Goal: Task Accomplishment & Management: Complete application form

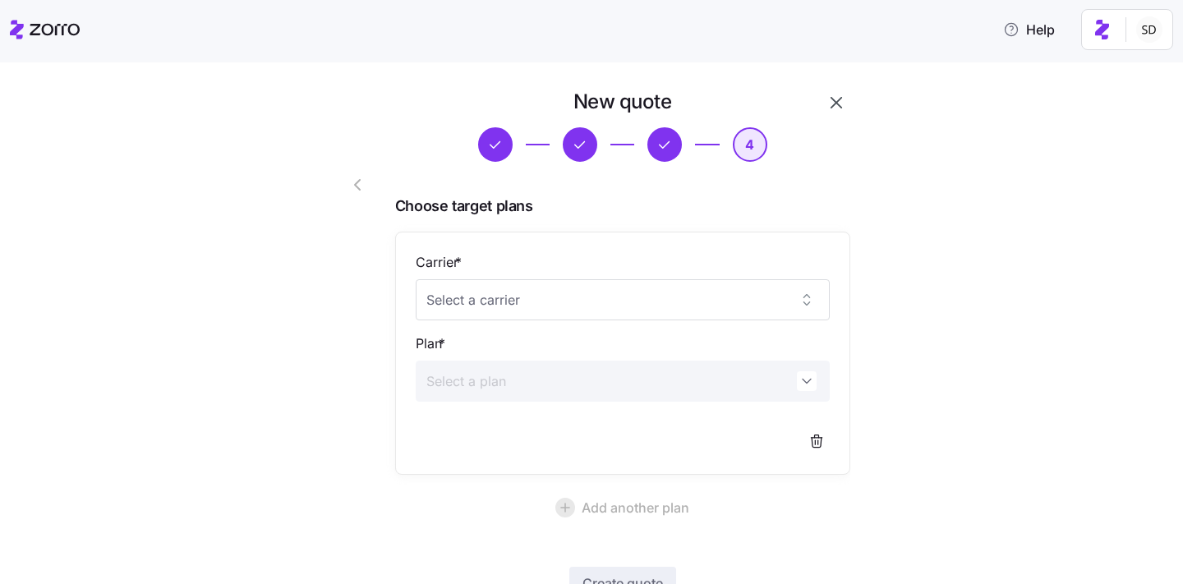
scroll to position [121, 0]
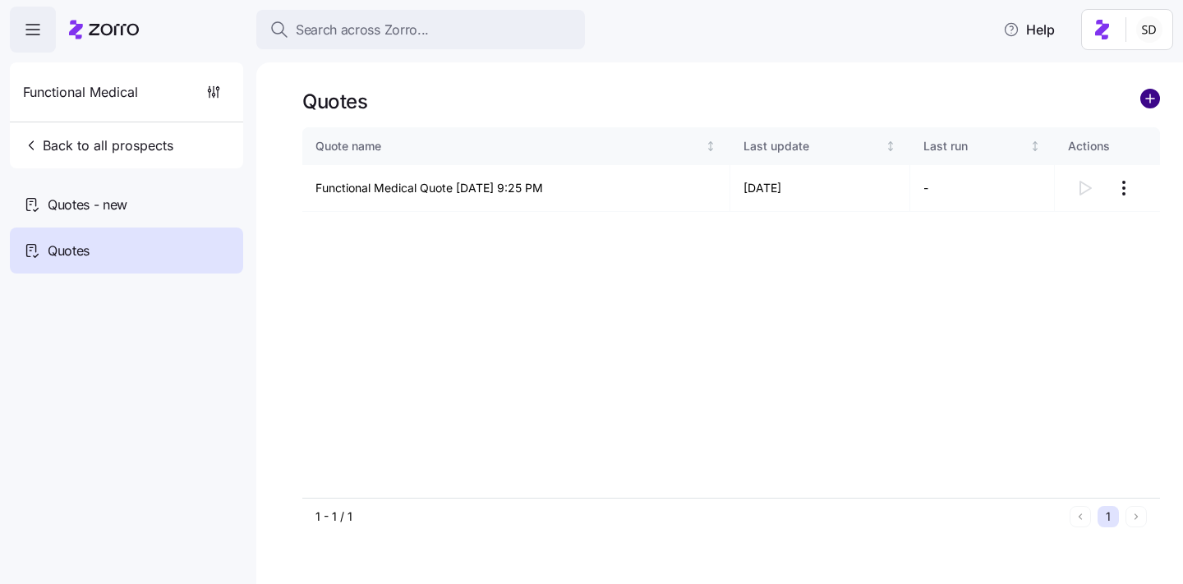
click at [1144, 101] on circle "add icon" at bounding box center [1150, 99] width 18 height 18
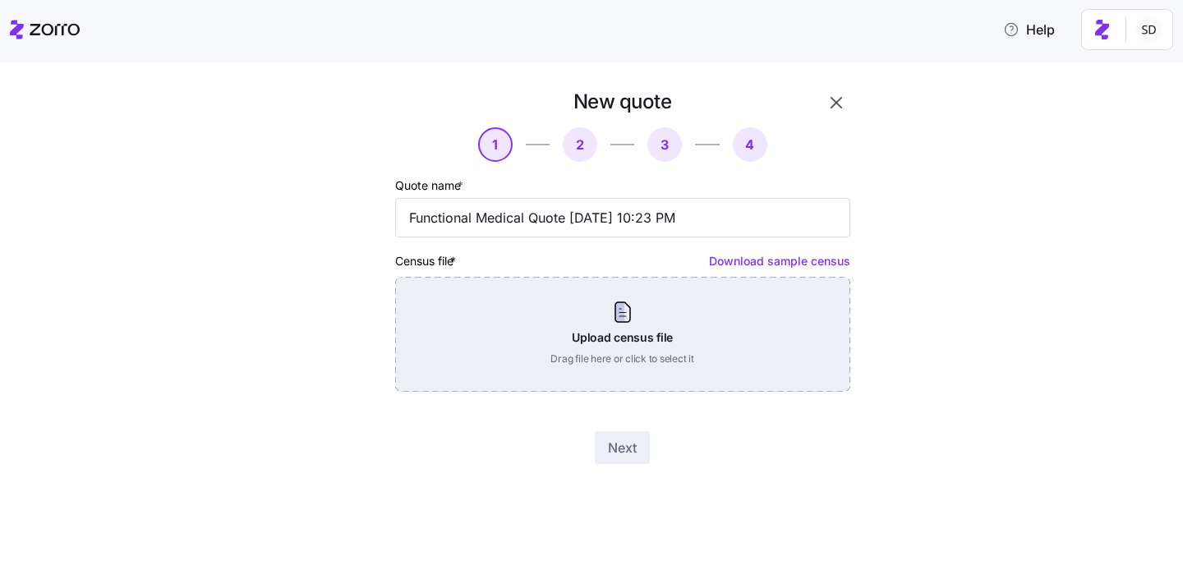
click at [572, 337] on div "Upload census file Drag file here or click to select it" at bounding box center [622, 334] width 455 height 115
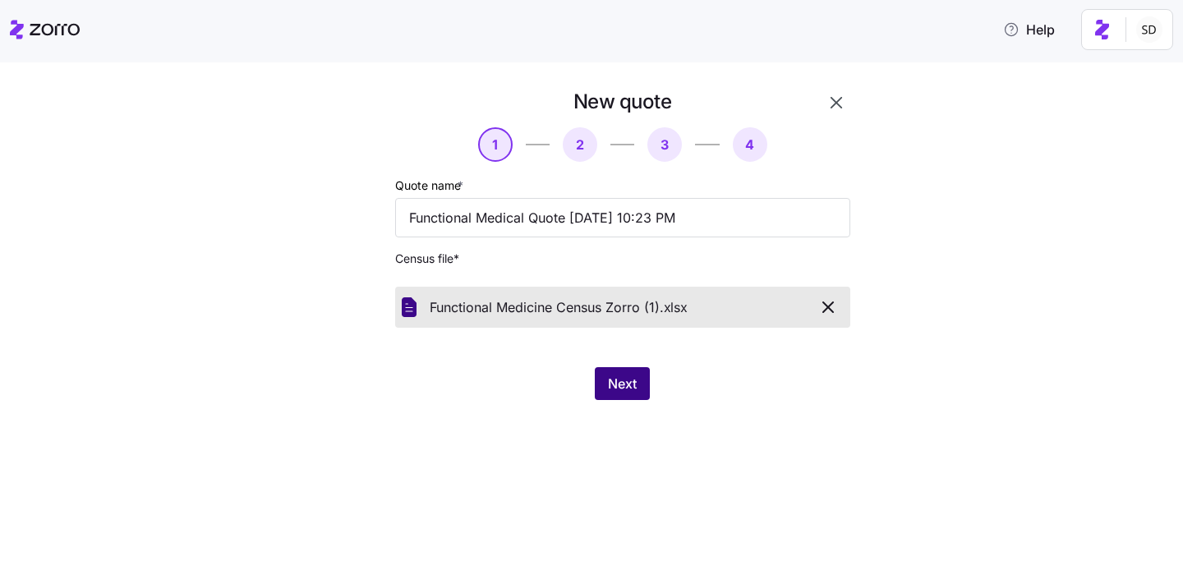
click at [615, 380] on span "Next" at bounding box center [622, 384] width 29 height 20
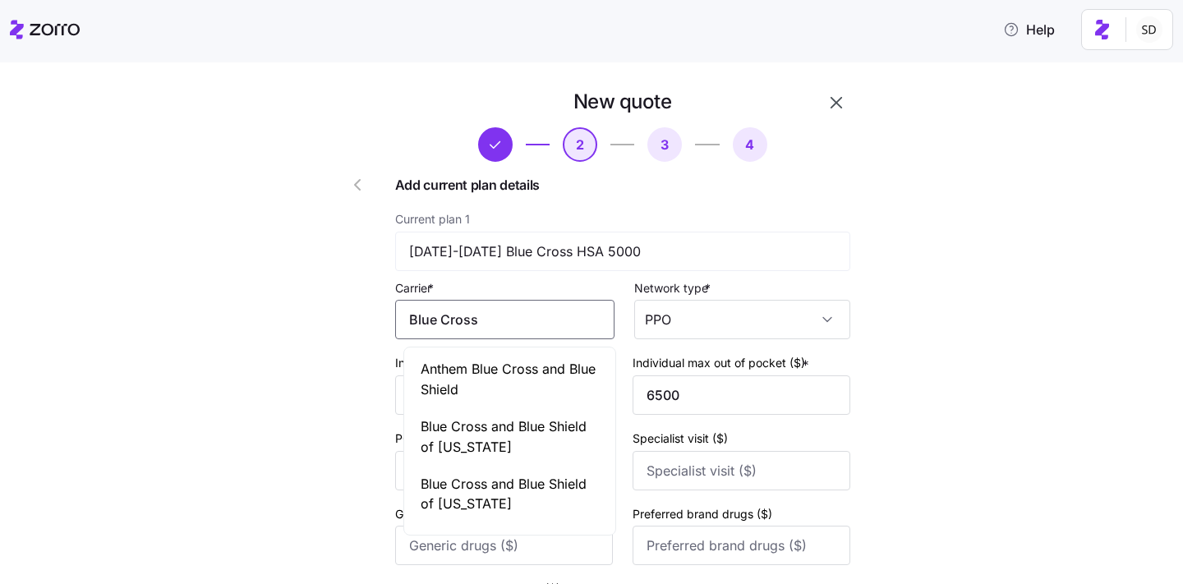
click at [532, 311] on input "Blue Cross" at bounding box center [504, 319] width 219 height 39
click at [449, 321] on input "Blue Cross" at bounding box center [504, 319] width 219 height 39
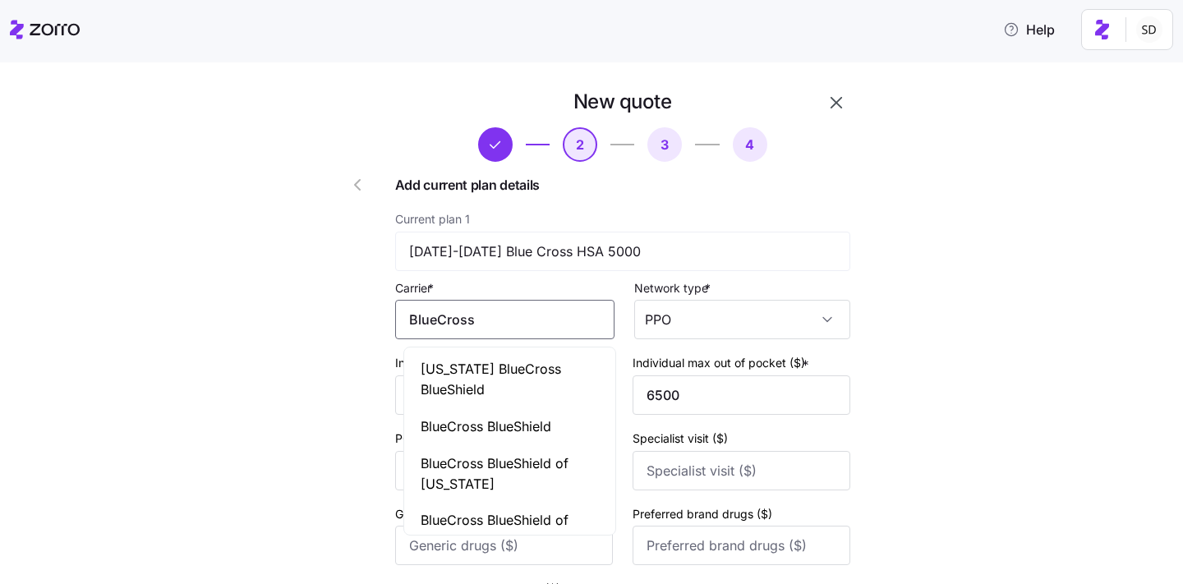
click at [512, 318] on input "BlueCross" at bounding box center [504, 319] width 219 height 39
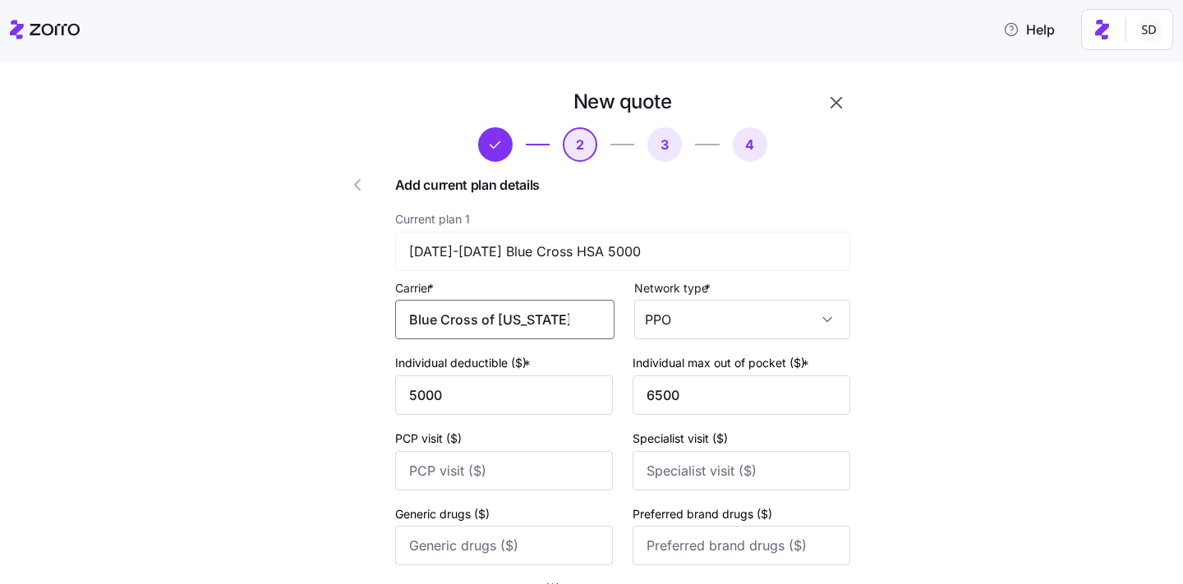
click at [546, 332] on input "Blue Cross of [US_STATE]" at bounding box center [504, 319] width 219 height 39
drag, startPoint x: 546, startPoint y: 321, endPoint x: 487, endPoint y: 325, distance: 59.3
click at [487, 325] on input "Blue Cross of [US_STATE]" at bounding box center [504, 319] width 219 height 39
type input "Blue Cross"
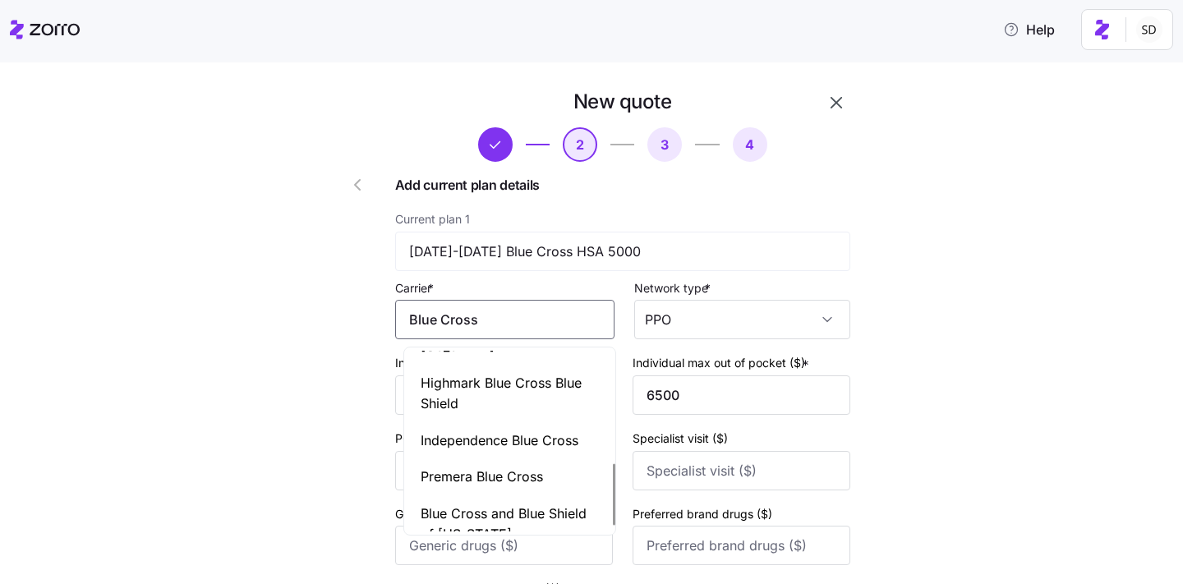
scroll to position [350, 0]
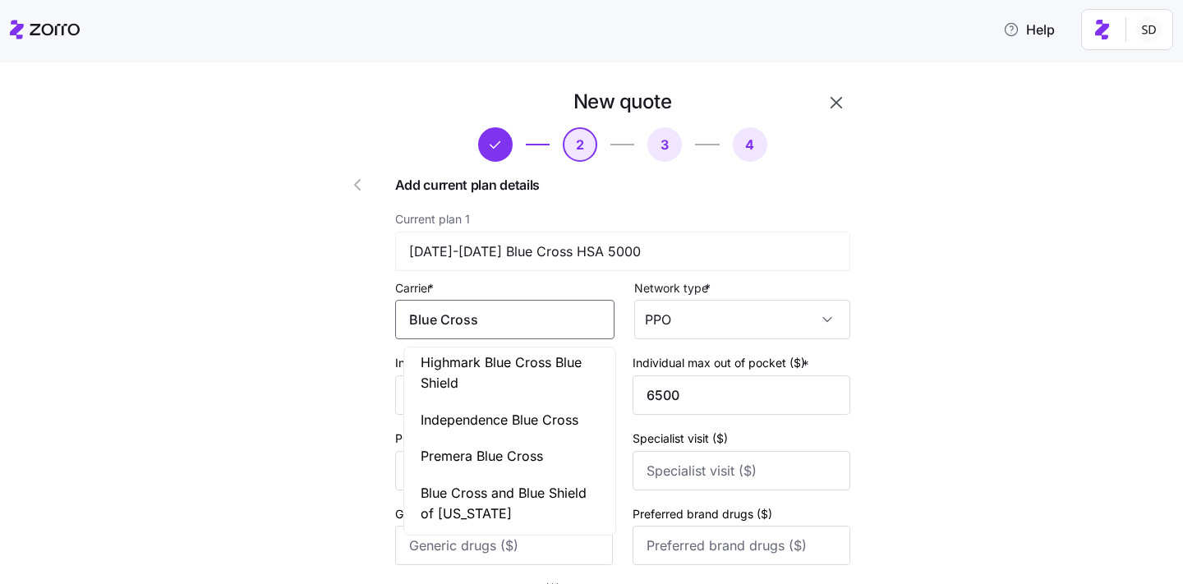
click at [511, 320] on input "Blue Cross" at bounding box center [504, 319] width 219 height 39
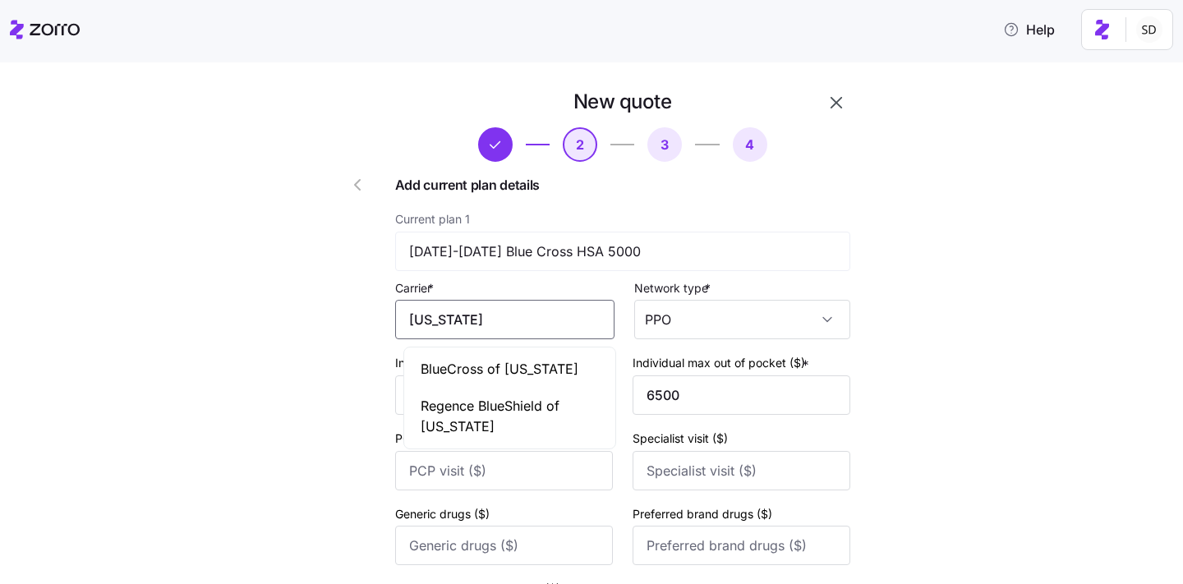
scroll to position [0, 0]
click at [516, 366] on span "BlueCross of [US_STATE]" at bounding box center [500, 369] width 158 height 21
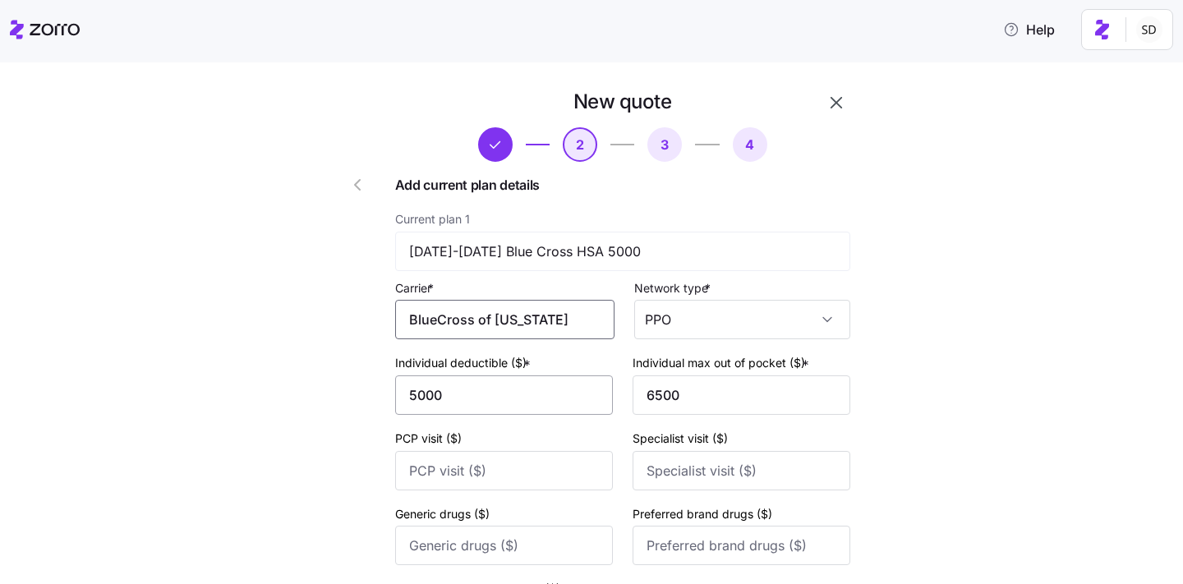
scroll to position [389, 0]
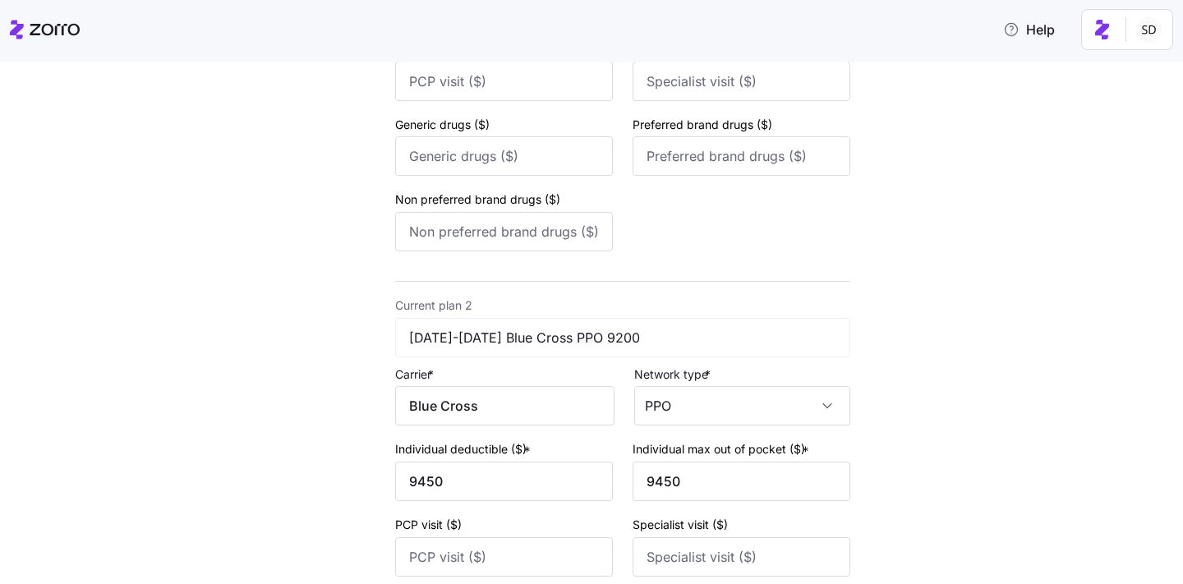
type input "BlueCross of [US_STATE]"
click at [518, 416] on input "Blue Cross" at bounding box center [504, 405] width 219 height 39
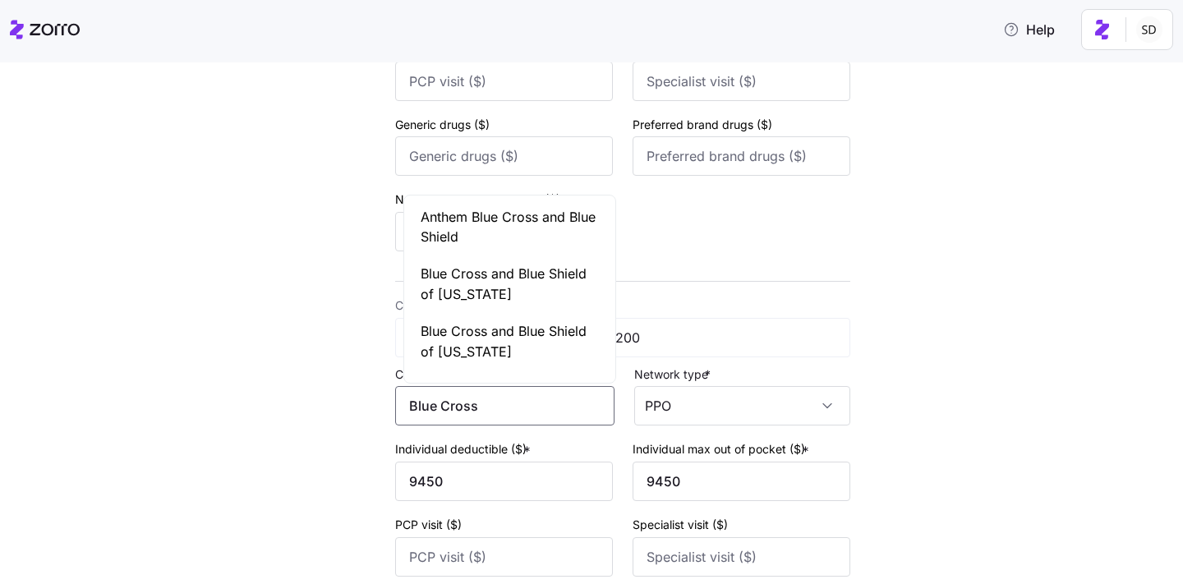
click at [518, 416] on input "Blue Cross" at bounding box center [504, 405] width 219 height 39
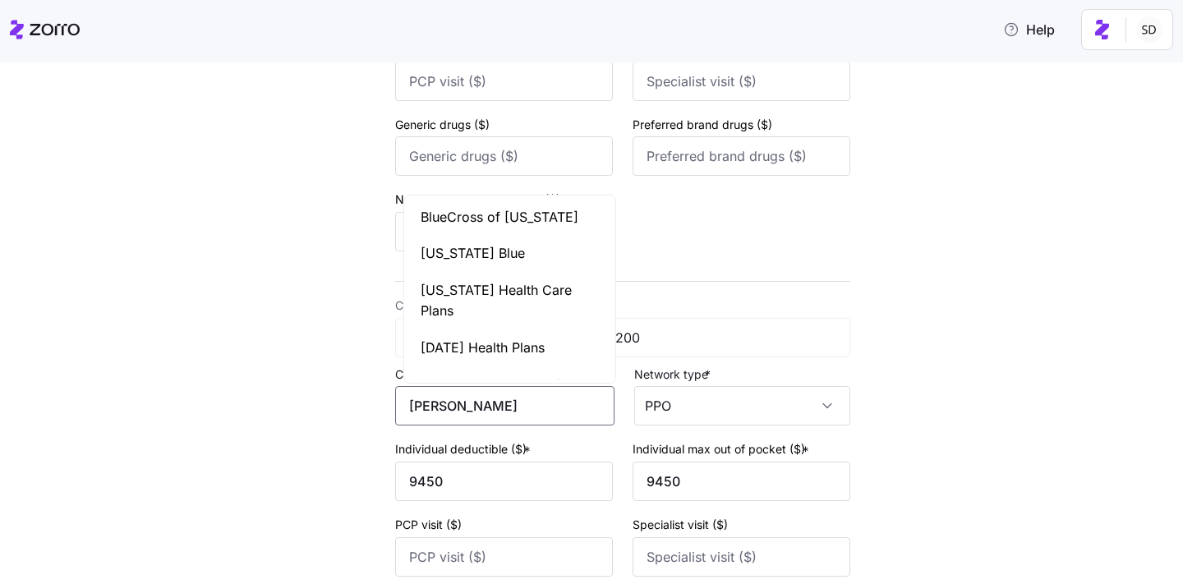
click at [566, 215] on div "BlueCross of [US_STATE]" at bounding box center [510, 217] width 205 height 37
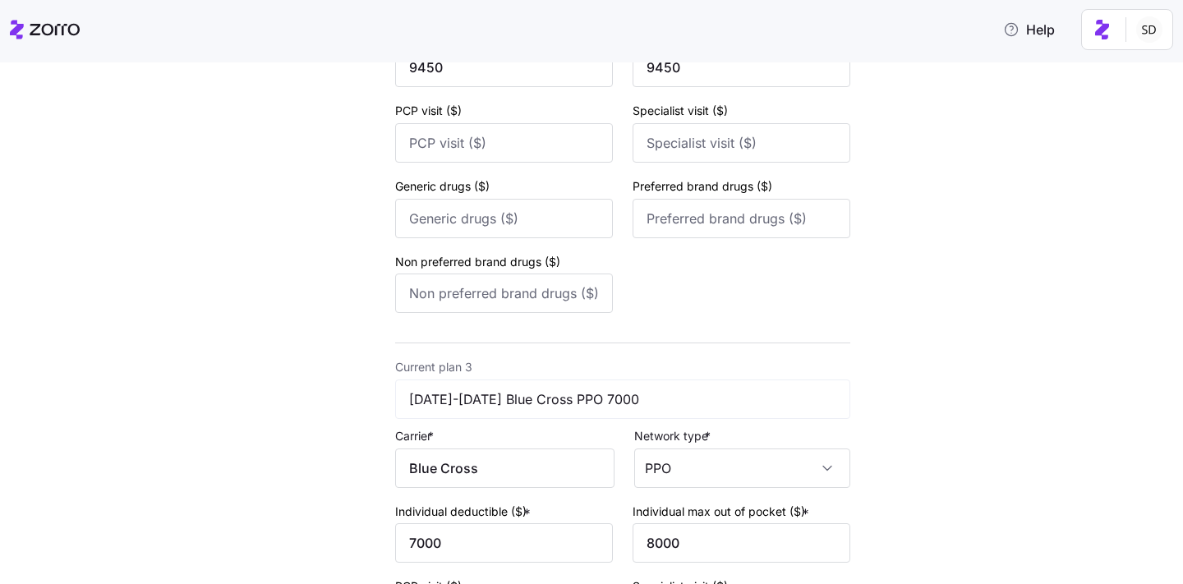
scroll to position [900, 0]
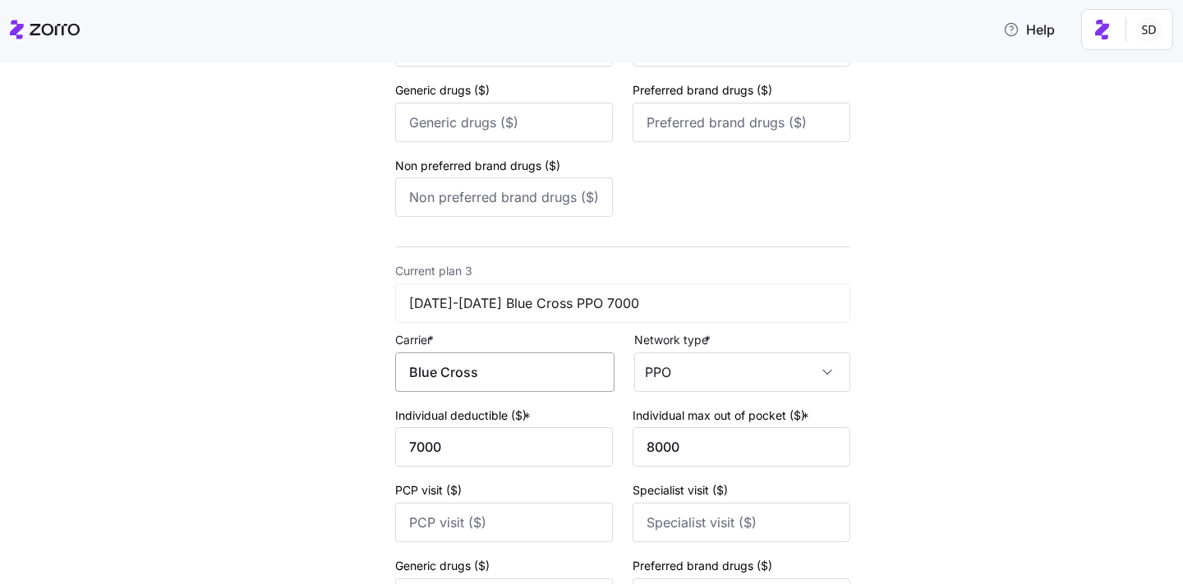
type input "BlueCross of [US_STATE]"
click at [527, 371] on input "Blue Cross" at bounding box center [504, 371] width 219 height 39
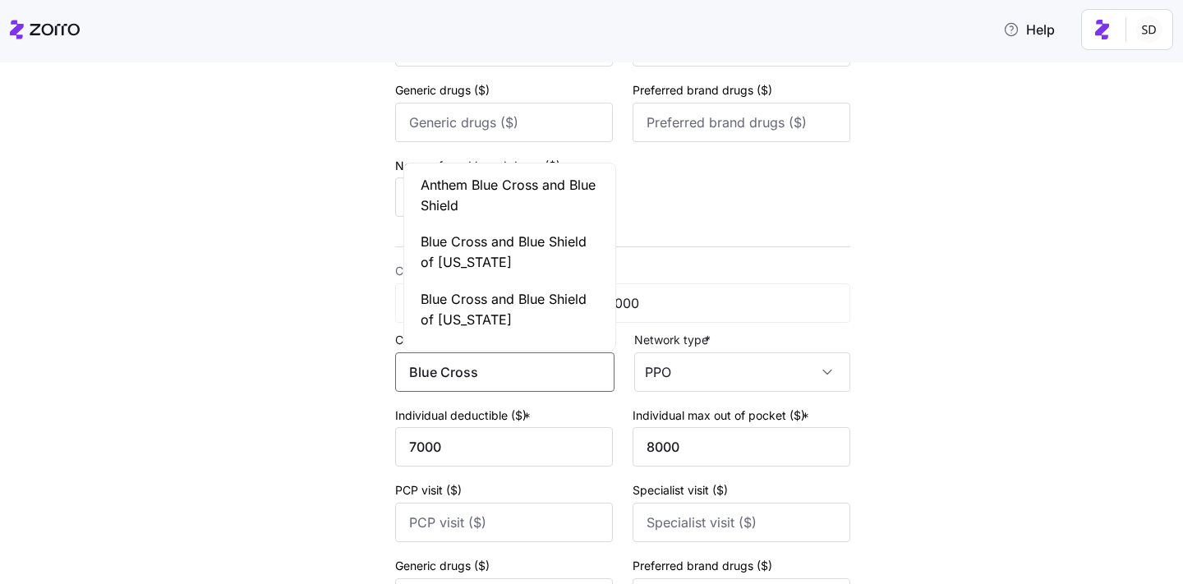
click at [527, 371] on input "Blue Cross" at bounding box center [504, 371] width 219 height 39
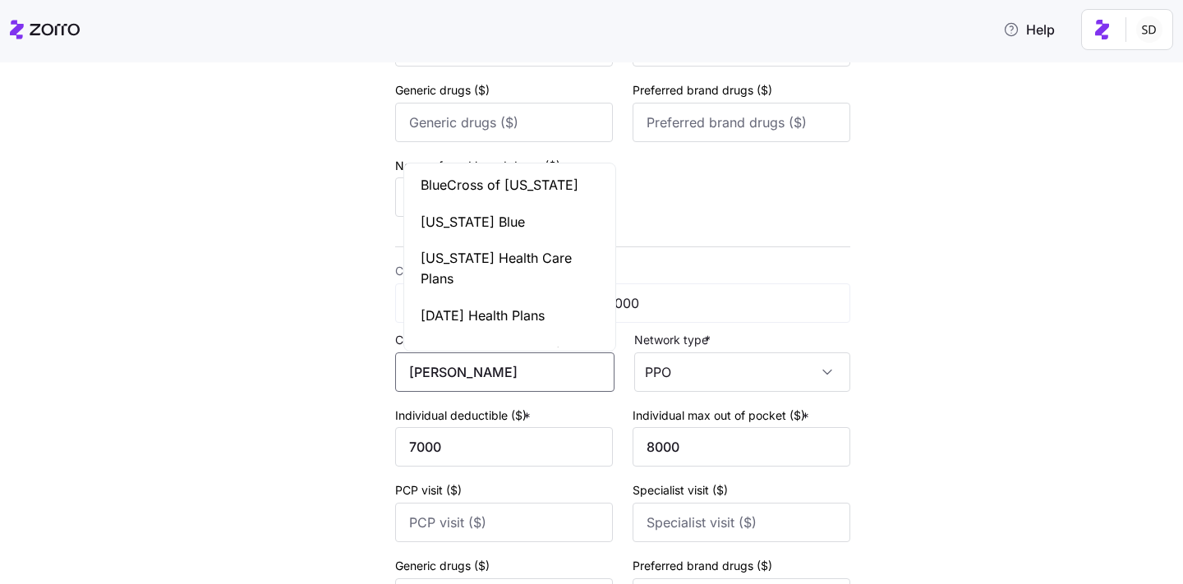
click at [560, 172] on div "BlueCross of [US_STATE]" at bounding box center [510, 185] width 205 height 37
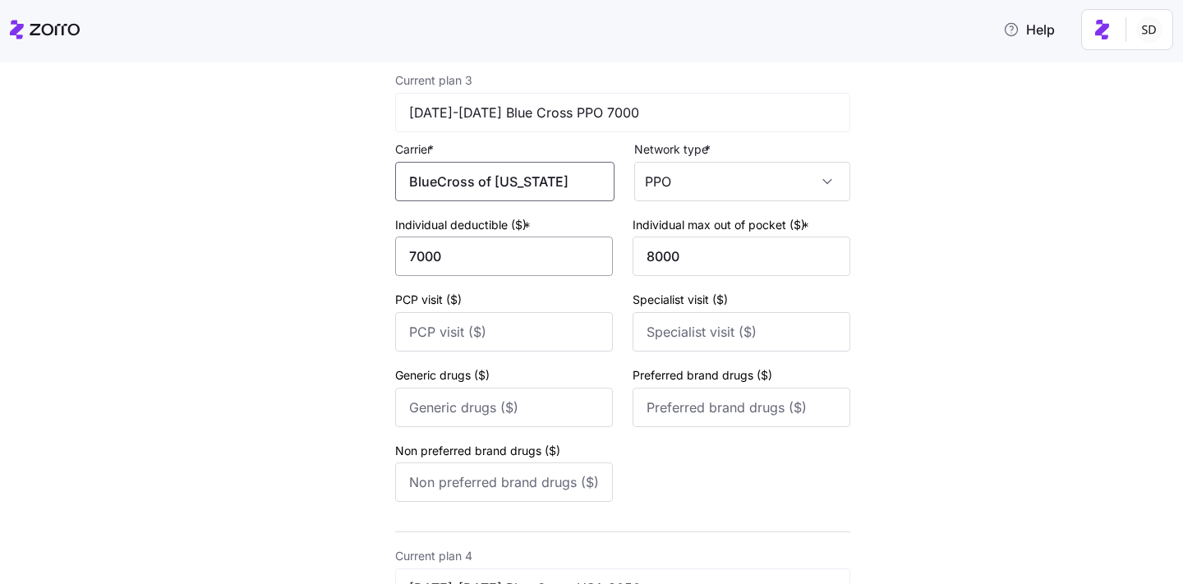
scroll to position [1288, 0]
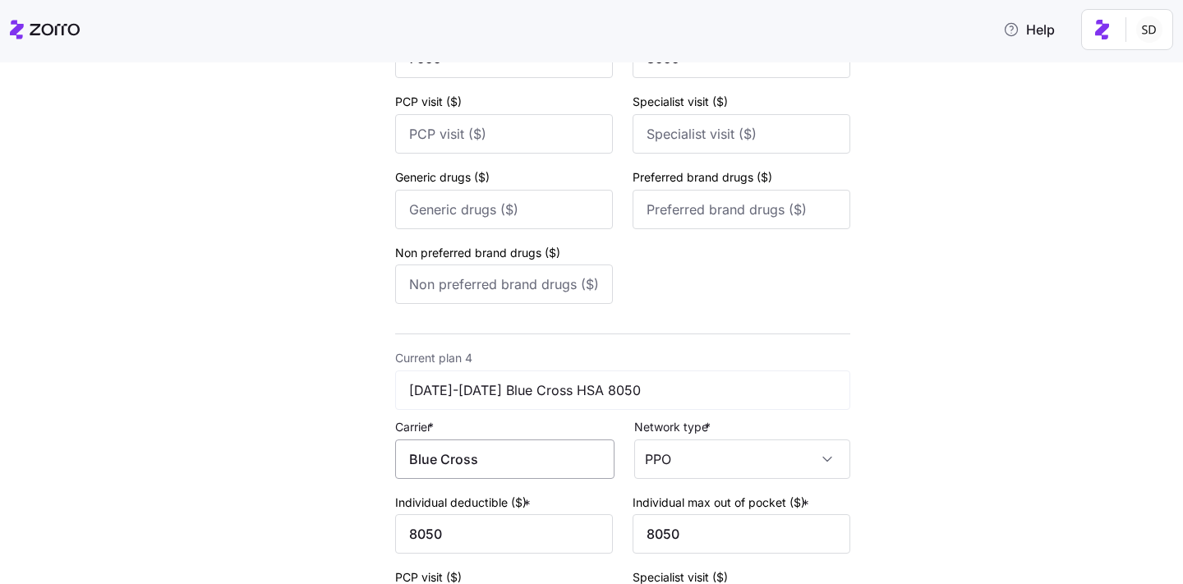
type input "BlueCross of [US_STATE]"
click at [500, 457] on input "Blue Cross" at bounding box center [504, 459] width 219 height 39
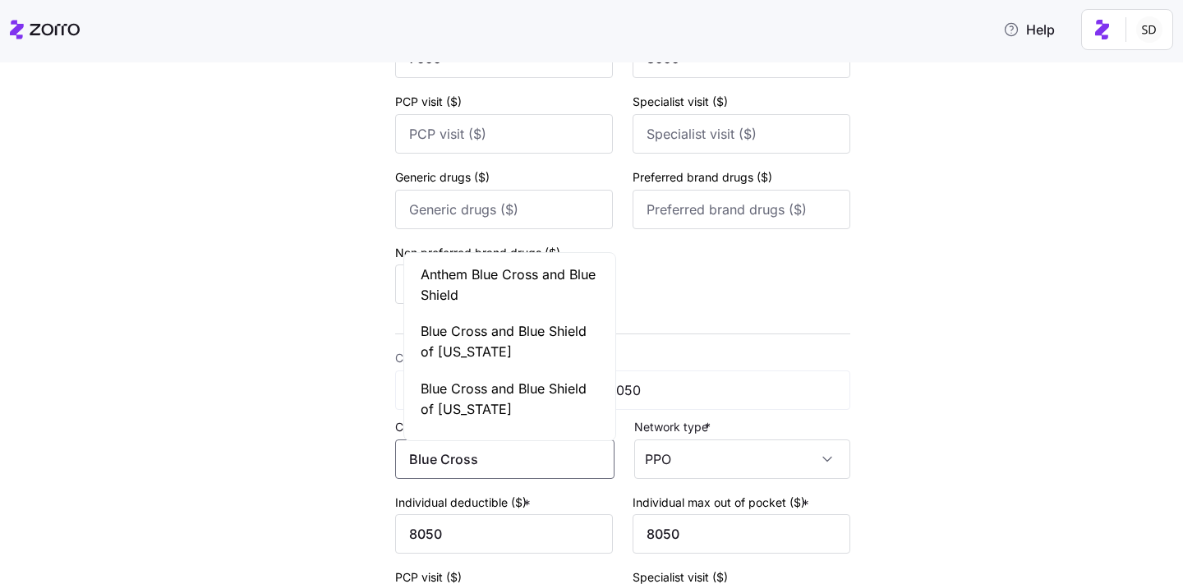
click at [500, 457] on input "Blue Cross" at bounding box center [504, 459] width 219 height 39
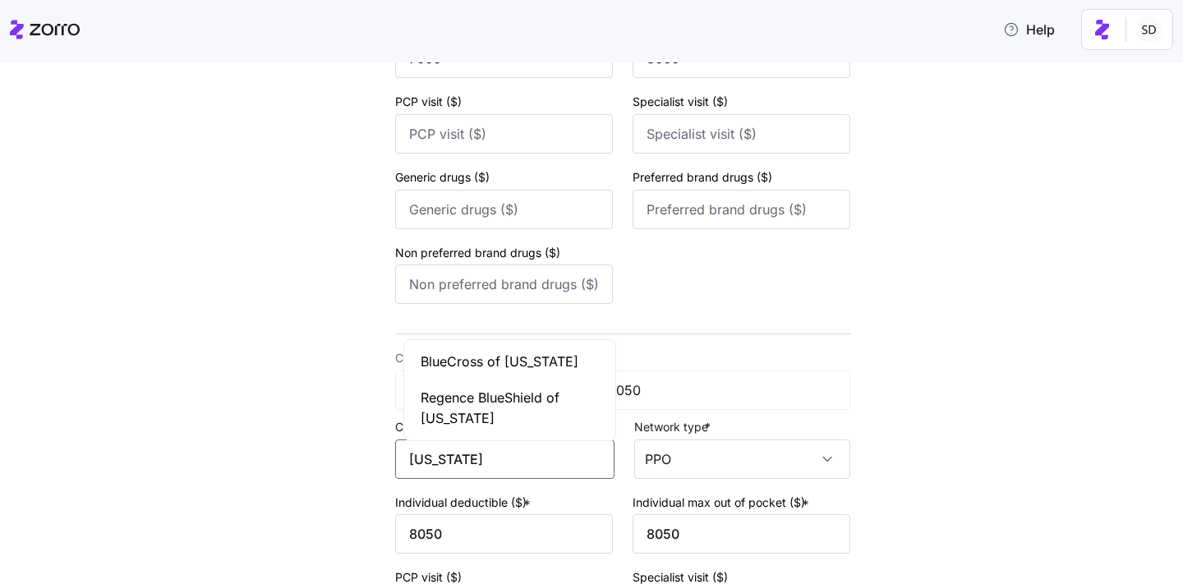
type input "[US_STATE]"
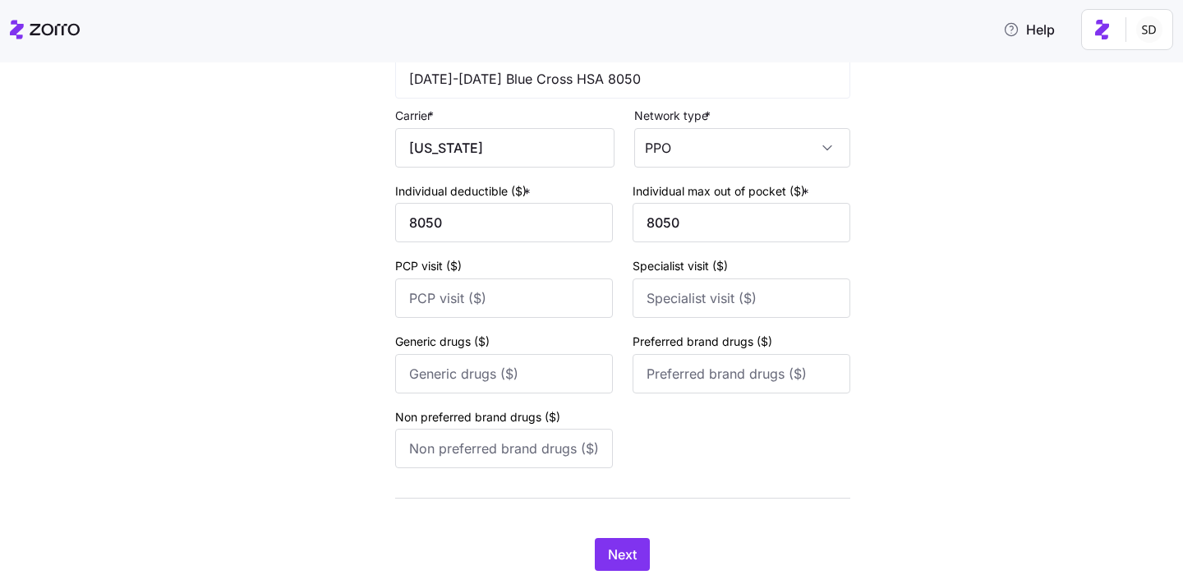
scroll to position [1656, 0]
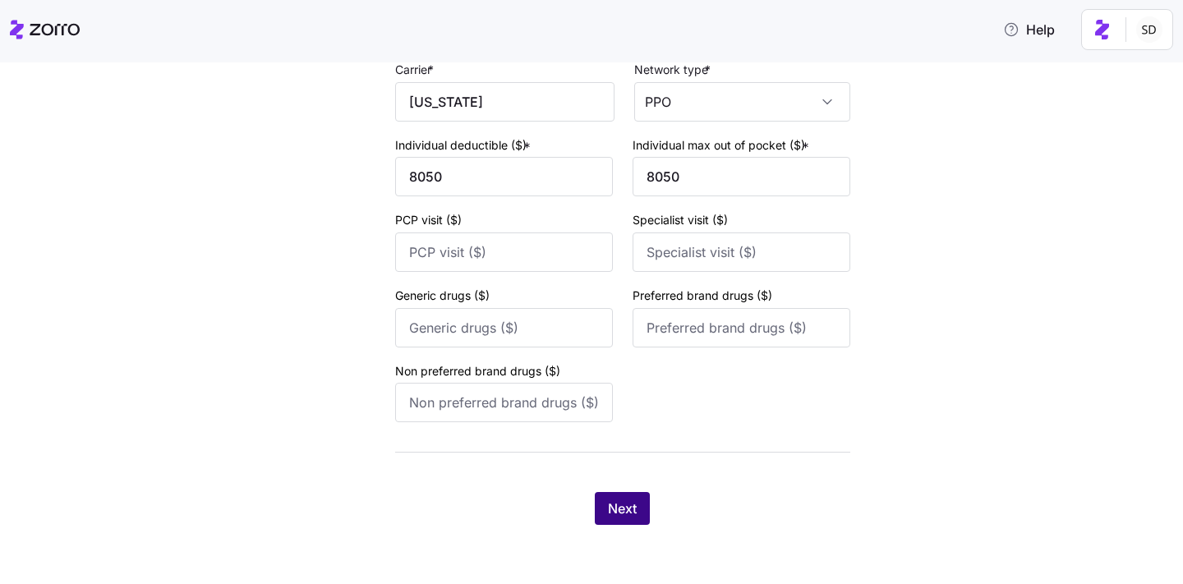
click at [630, 513] on span "Next" at bounding box center [622, 509] width 29 height 20
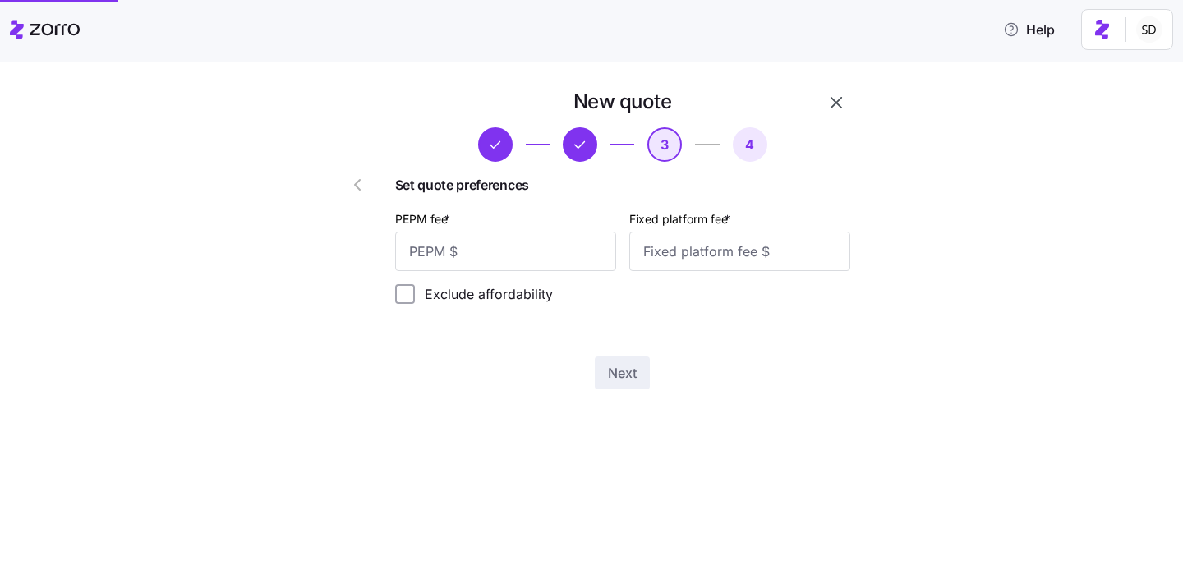
scroll to position [0, 0]
click at [535, 251] on input "PEPM fee *" at bounding box center [505, 251] width 221 height 39
type input "50"
click at [668, 260] on input "Fixed platform fee *" at bounding box center [739, 251] width 221 height 39
type input "100"
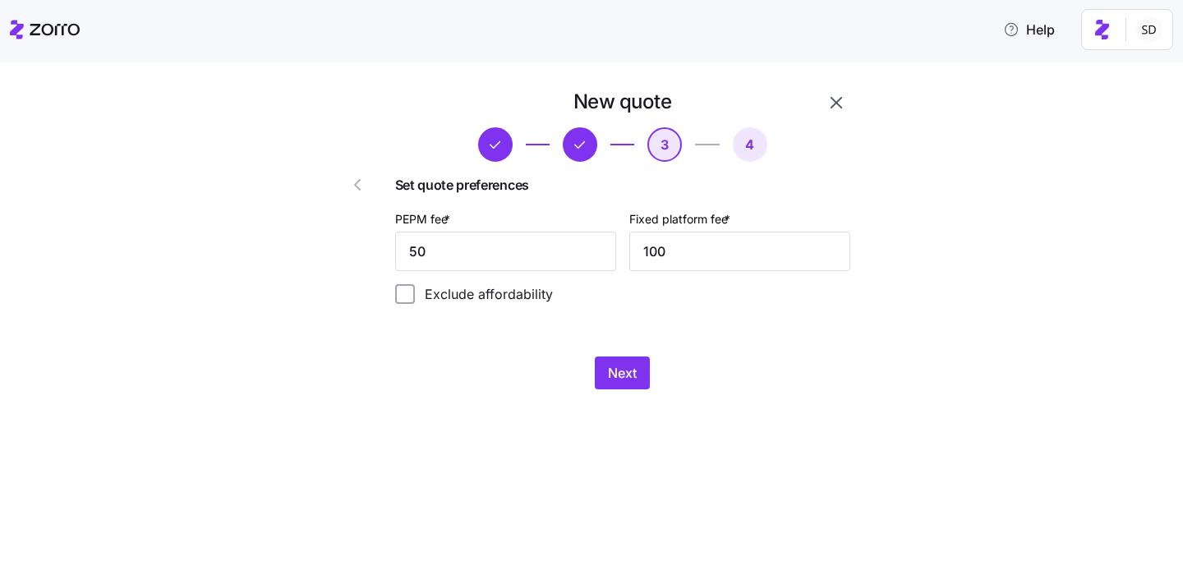
click at [605, 343] on div "New quote 3 4 Set quote preferences PEPM fee * 50 Fixed platform fee * 100 Excl…" at bounding box center [623, 239] width 468 height 314
click at [621, 376] on span "Next" at bounding box center [622, 373] width 29 height 20
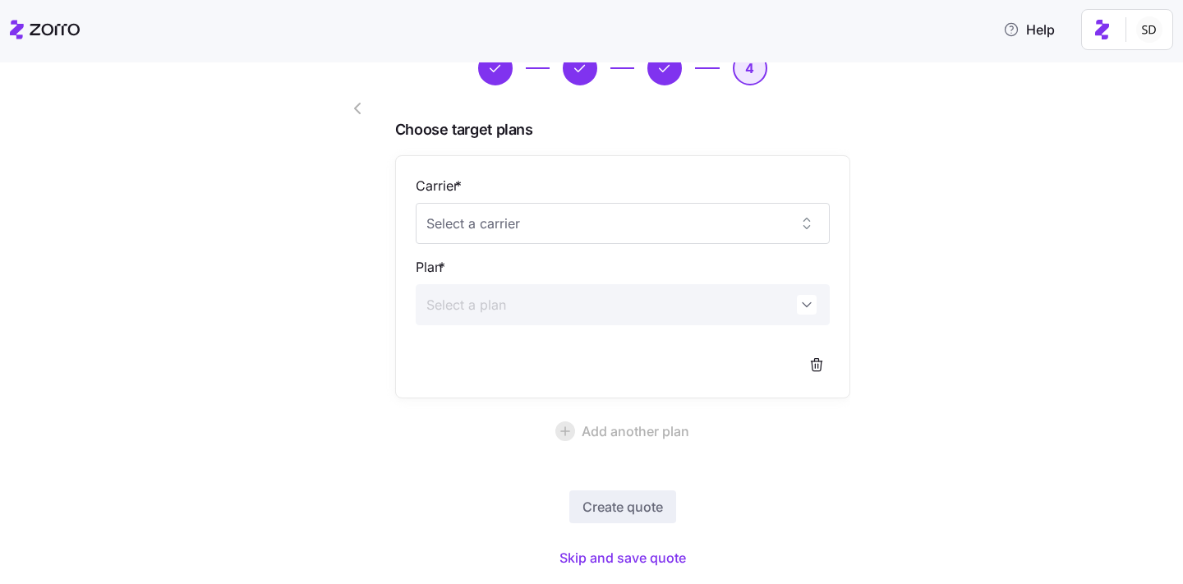
scroll to position [123, 0]
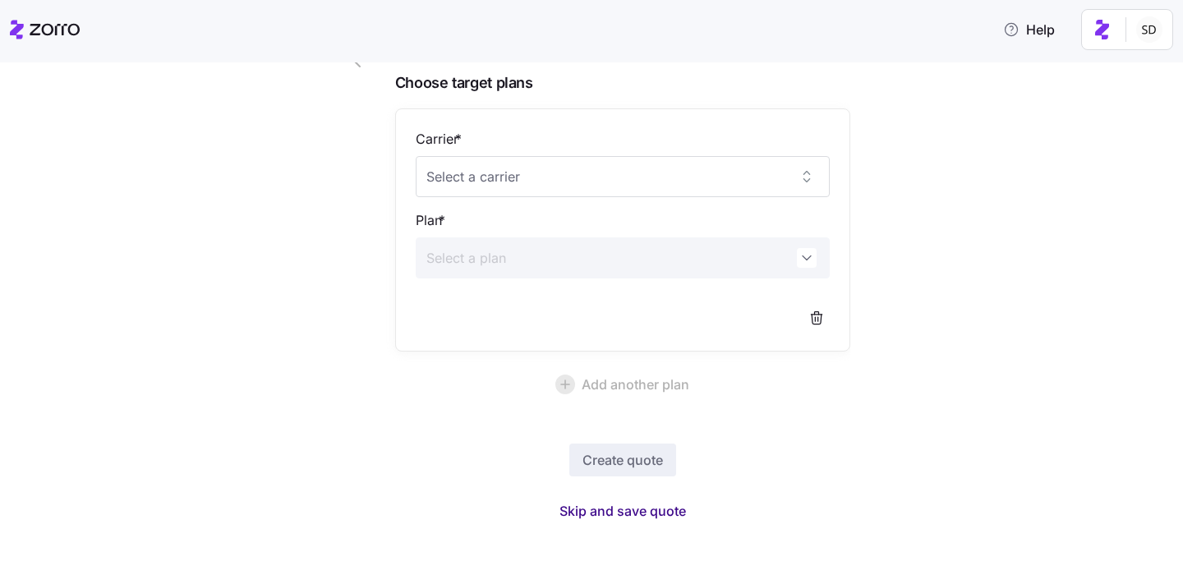
click at [622, 505] on span "Skip and save quote" at bounding box center [623, 511] width 127 height 20
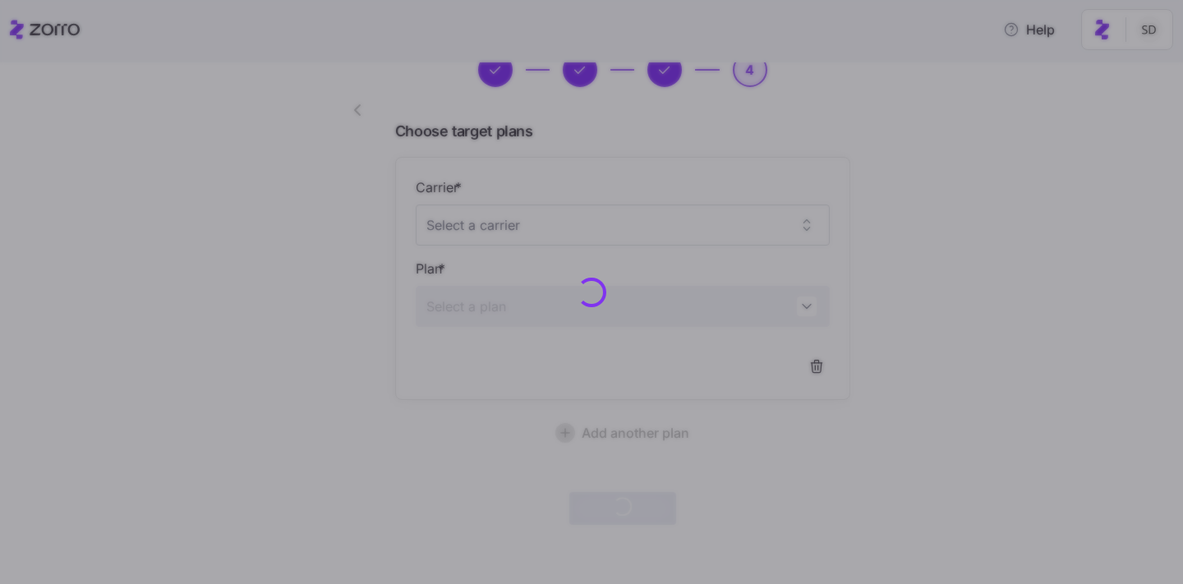
scroll to position [74, 0]
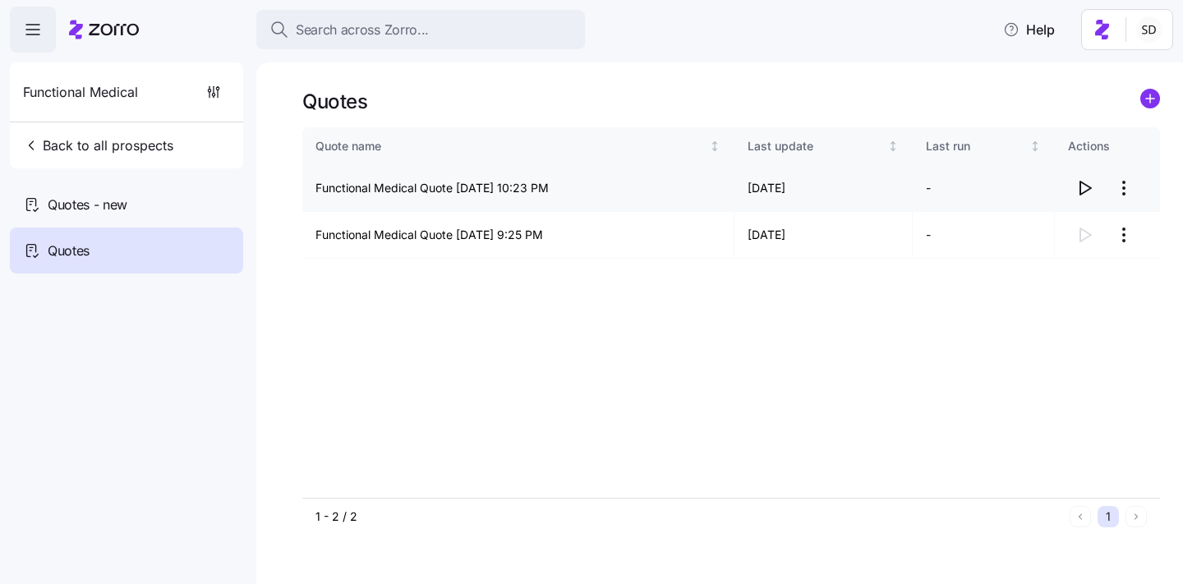
click at [1078, 181] on icon "button" at bounding box center [1085, 188] width 20 height 20
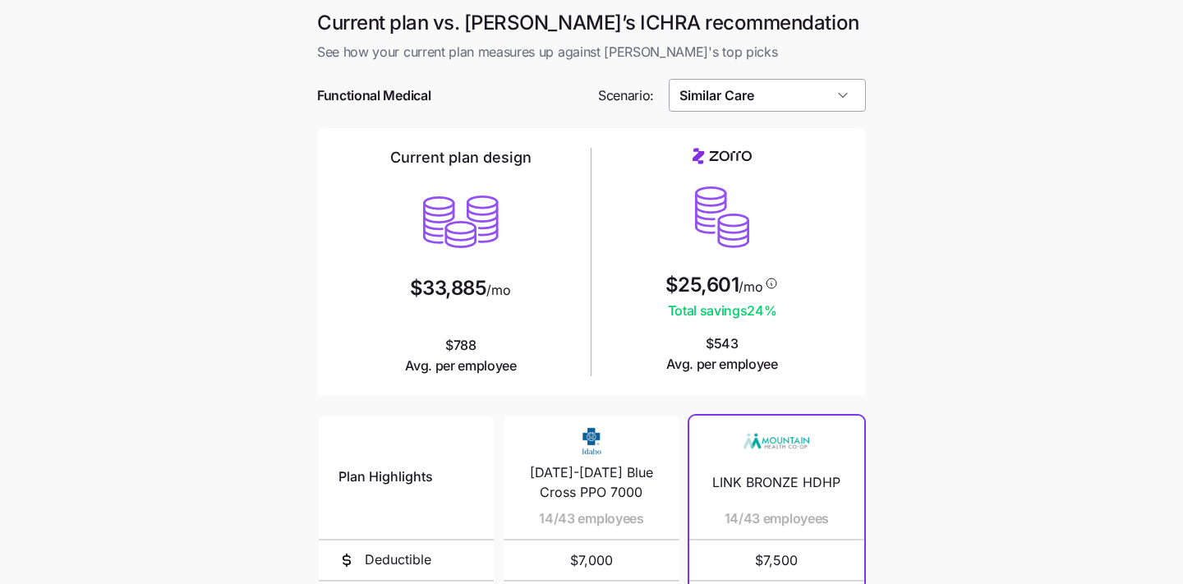
click at [792, 106] on input "Similar Care" at bounding box center [768, 95] width 198 height 33
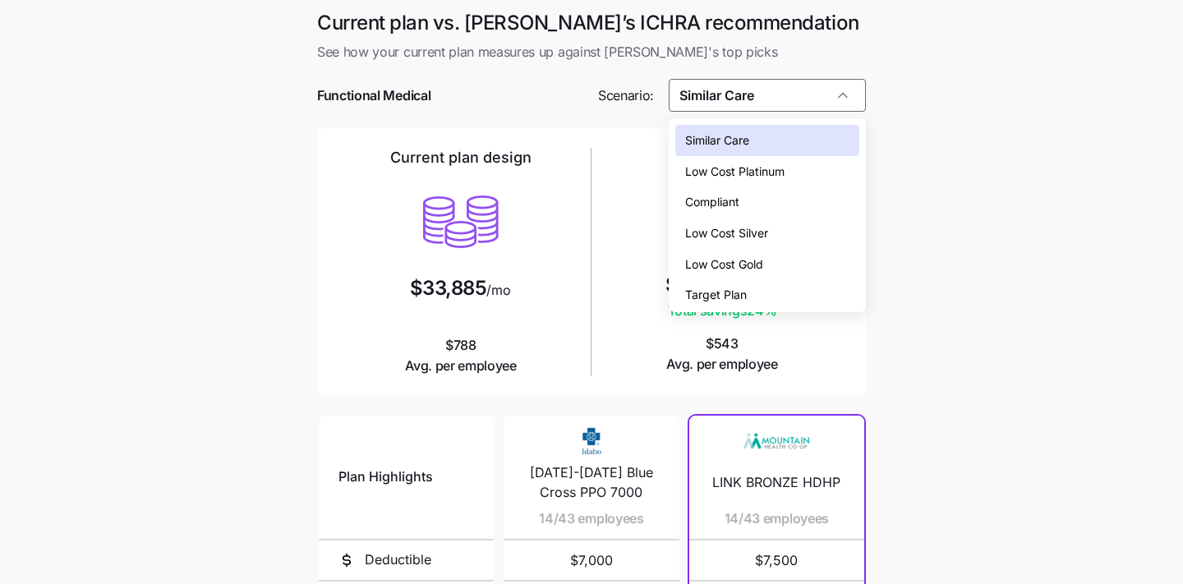
click at [785, 214] on div "Compliant" at bounding box center [767, 202] width 185 height 31
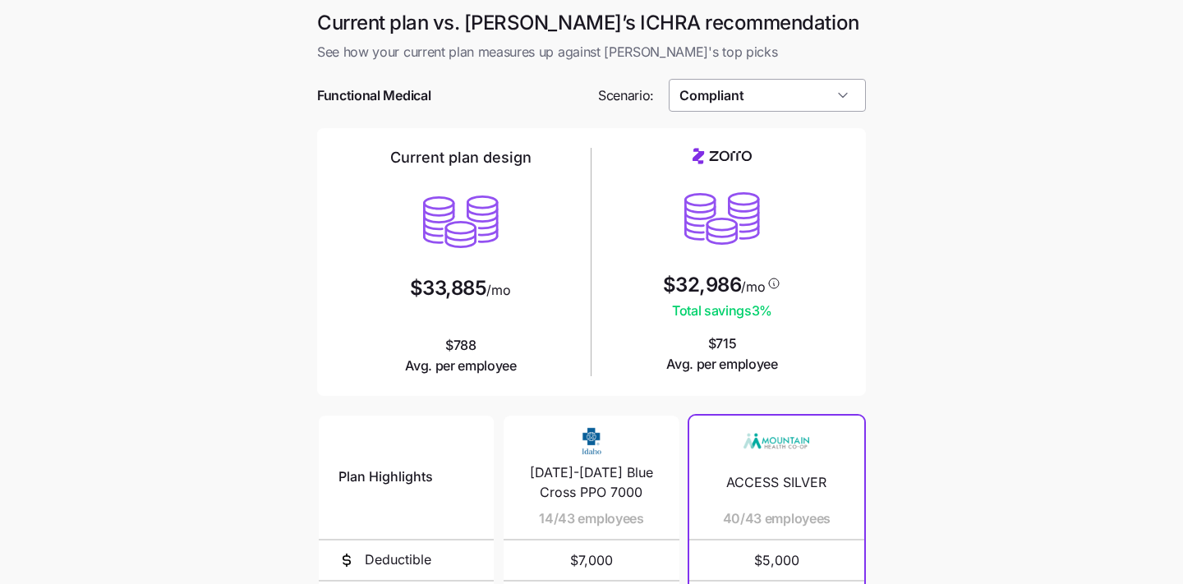
click at [775, 99] on input "Compliant" at bounding box center [768, 95] width 198 height 33
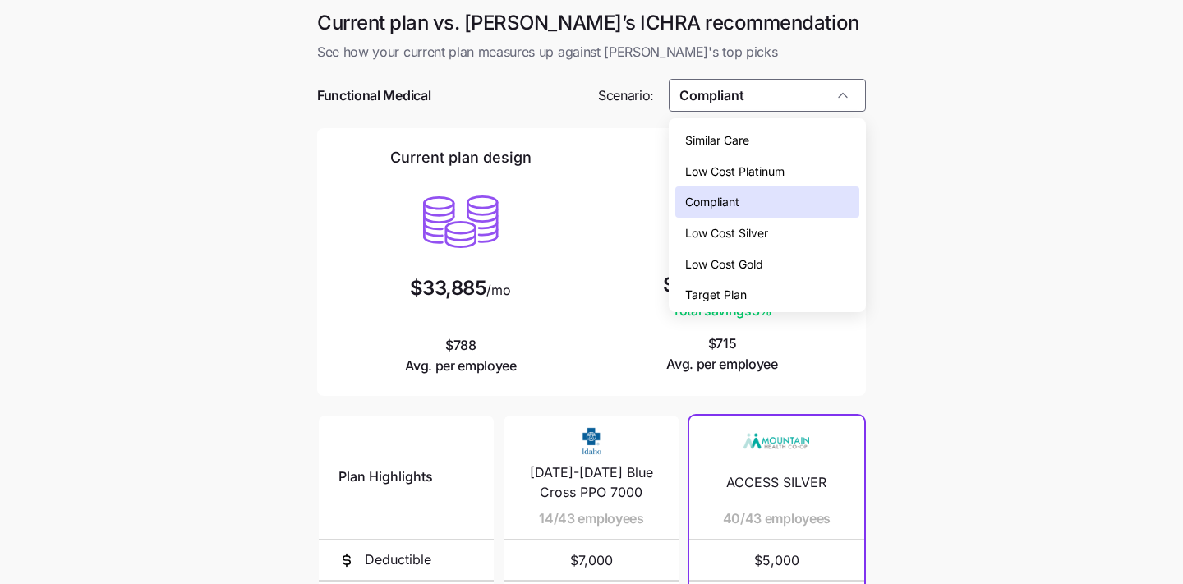
click at [778, 231] on div "Low Cost Silver" at bounding box center [767, 233] width 185 height 31
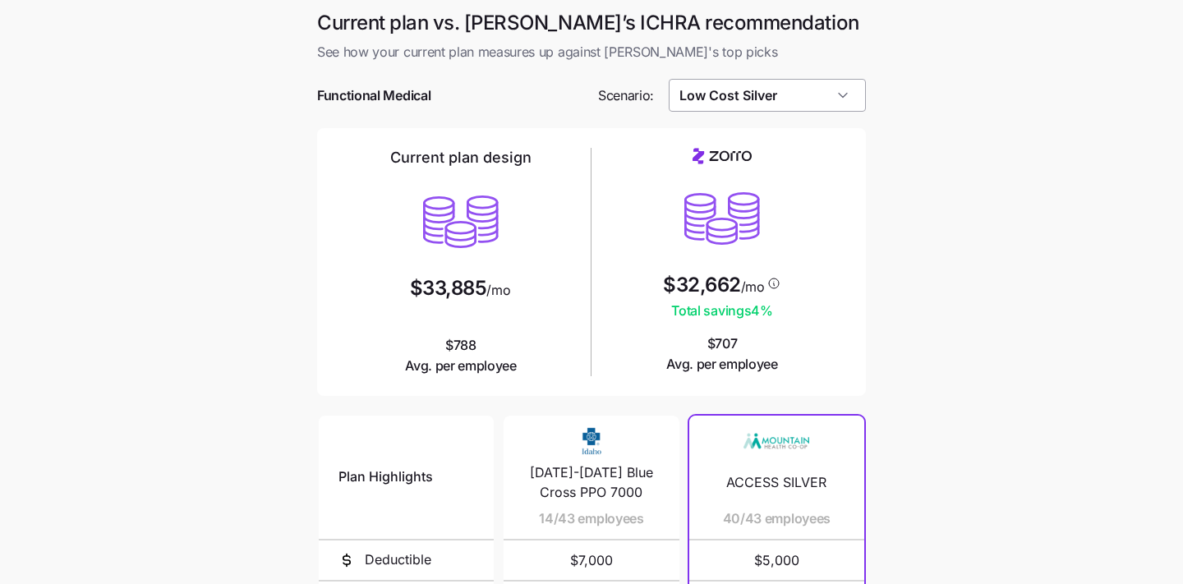
click at [794, 102] on input "Low Cost Silver" at bounding box center [768, 95] width 198 height 33
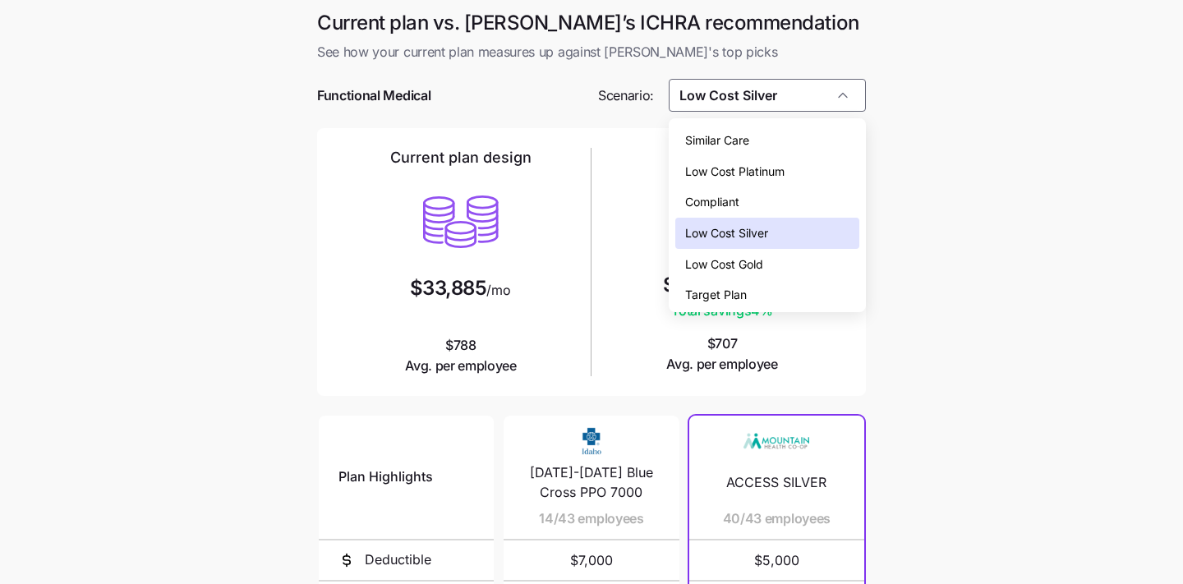
click at [802, 275] on div "Low Cost Gold" at bounding box center [767, 264] width 185 height 31
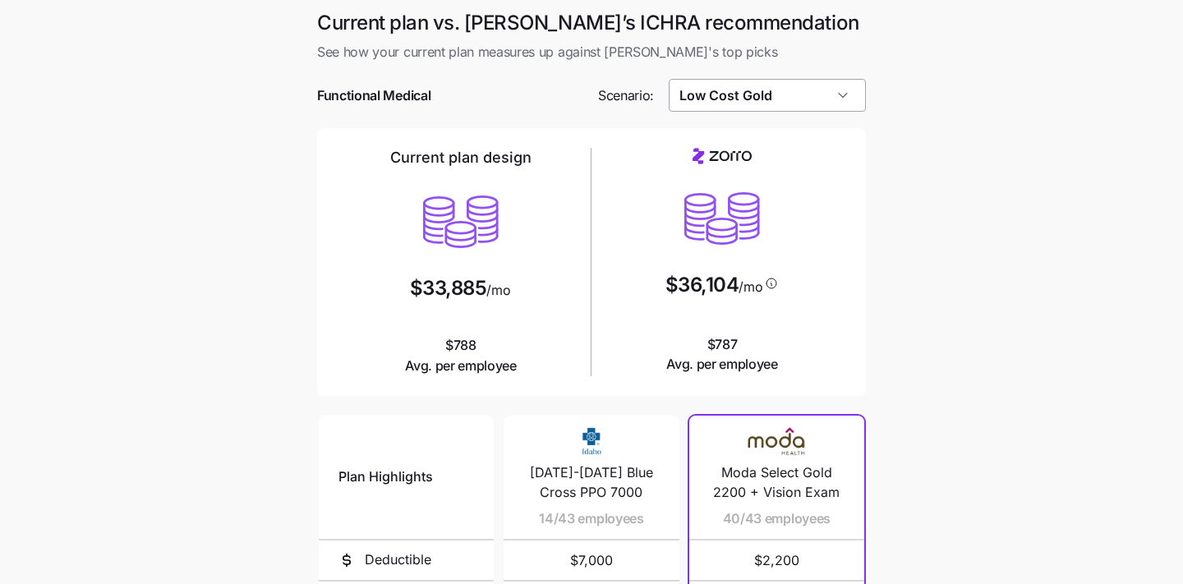
click at [801, 98] on input "Low Cost Gold" at bounding box center [768, 95] width 198 height 33
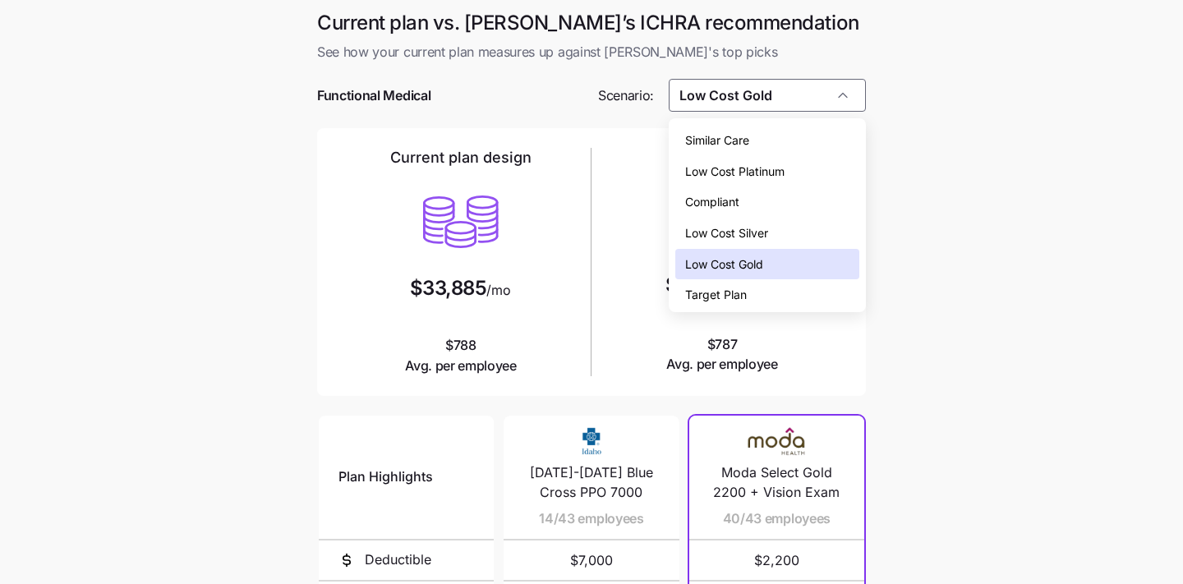
click at [795, 239] on div "Low Cost Silver" at bounding box center [767, 233] width 185 height 31
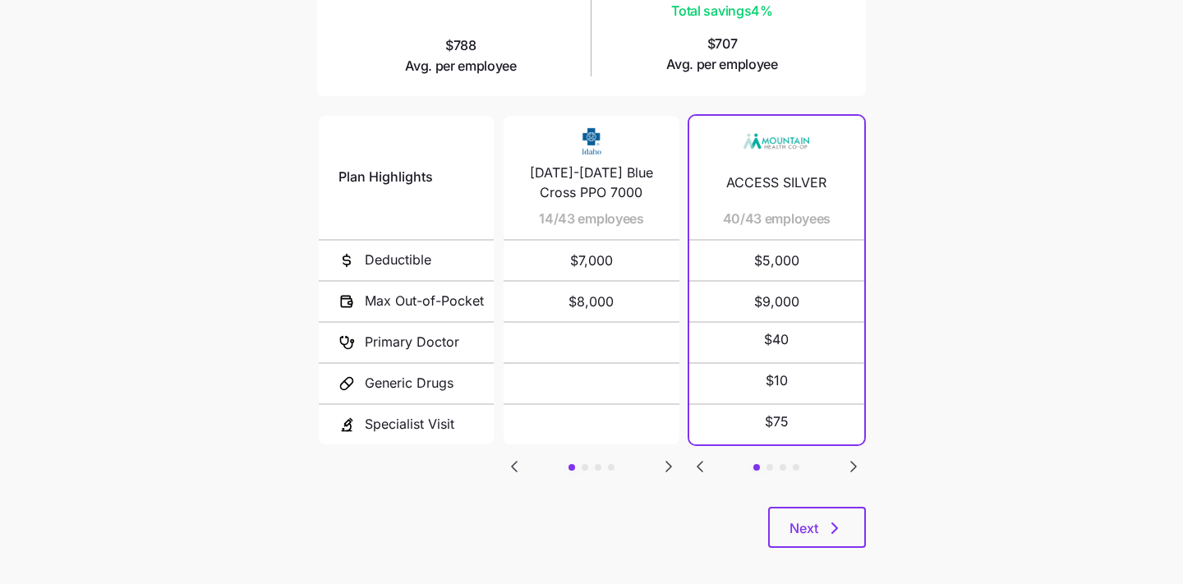
scroll to position [297, 0]
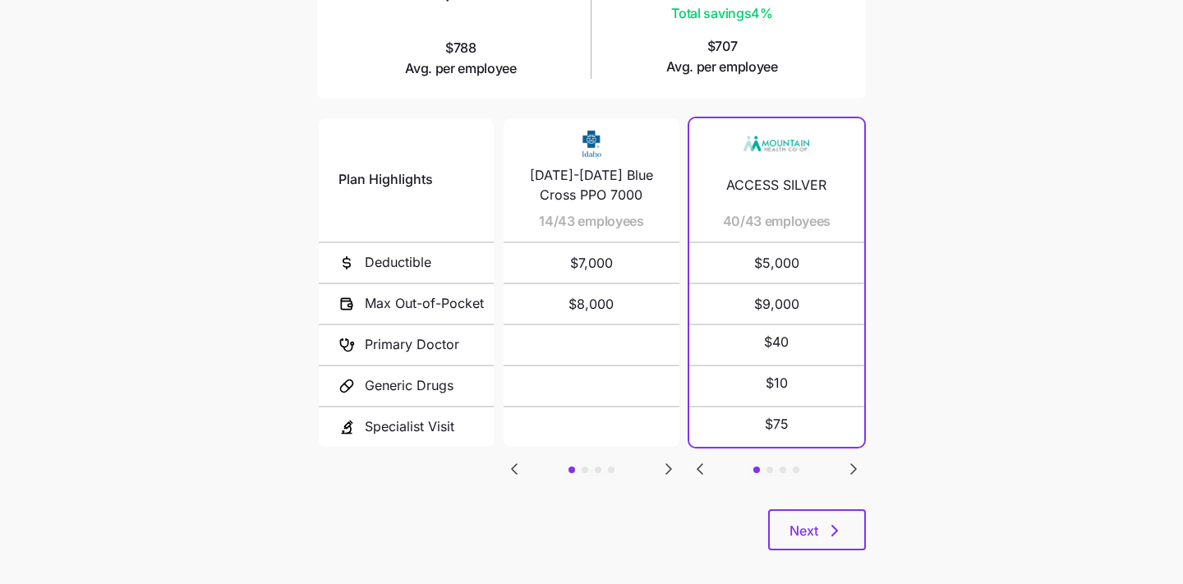
click at [857, 472] on icon "Go to next slide" at bounding box center [854, 469] width 20 height 20
click at [667, 464] on icon "Go to next slide" at bounding box center [668, 469] width 5 height 10
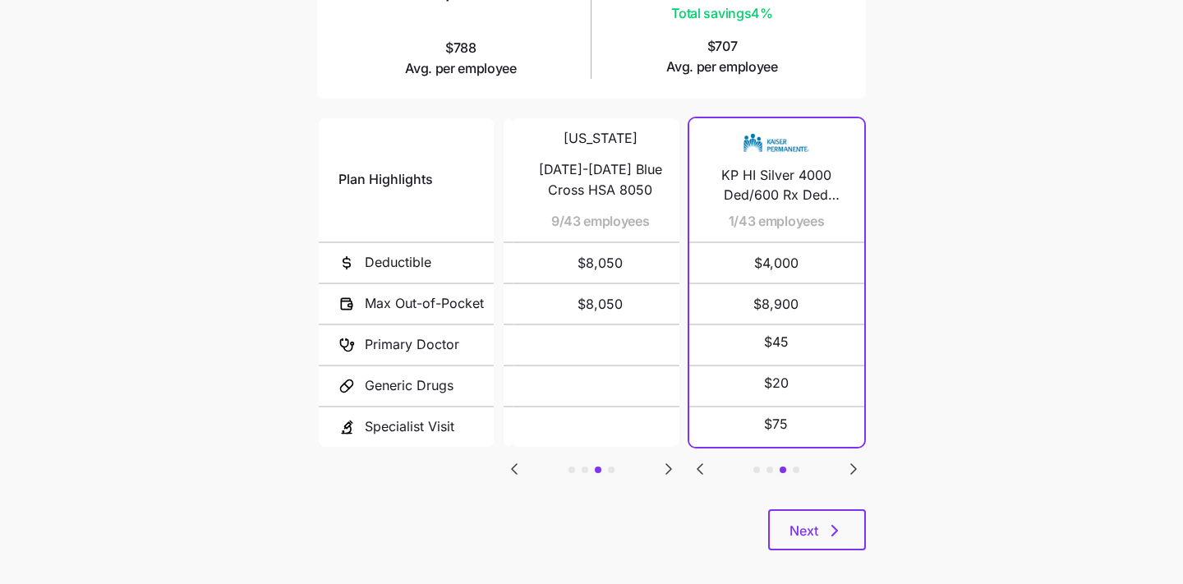
click at [667, 464] on icon "Go to next slide" at bounding box center [668, 469] width 5 height 10
click at [512, 461] on icon "Go to previous slide" at bounding box center [515, 469] width 20 height 20
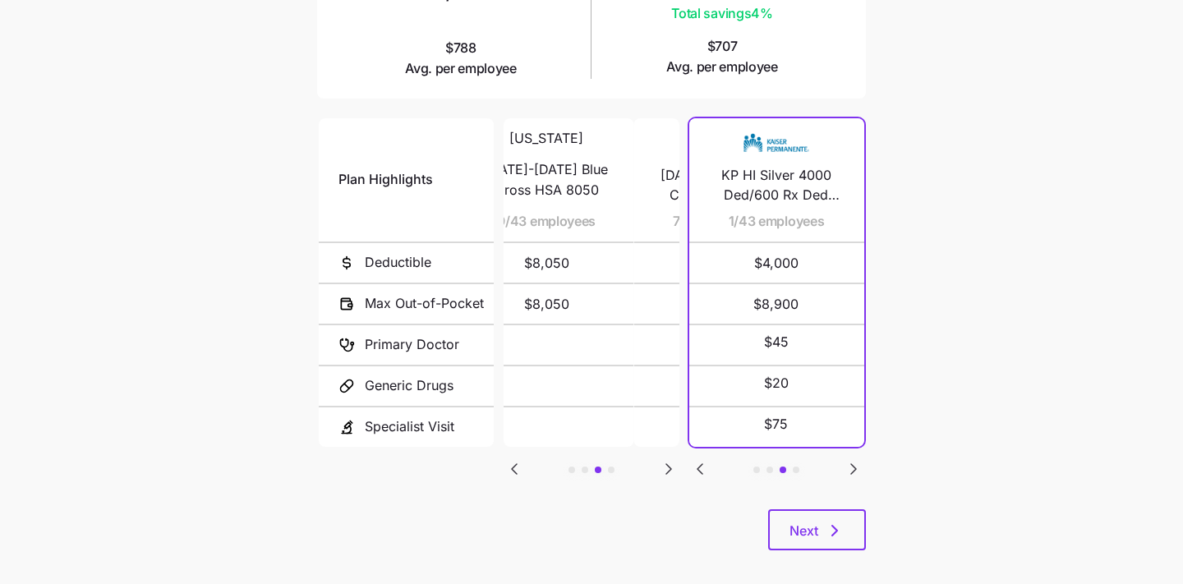
click at [512, 461] on icon "Go to previous slide" at bounding box center [515, 469] width 20 height 20
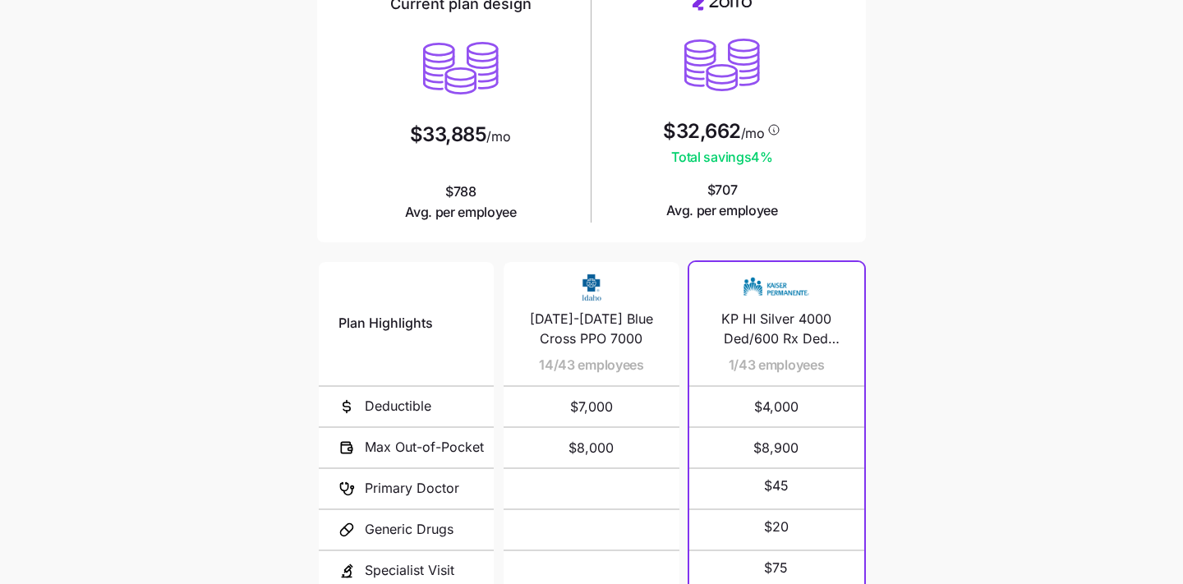
scroll to position [0, 0]
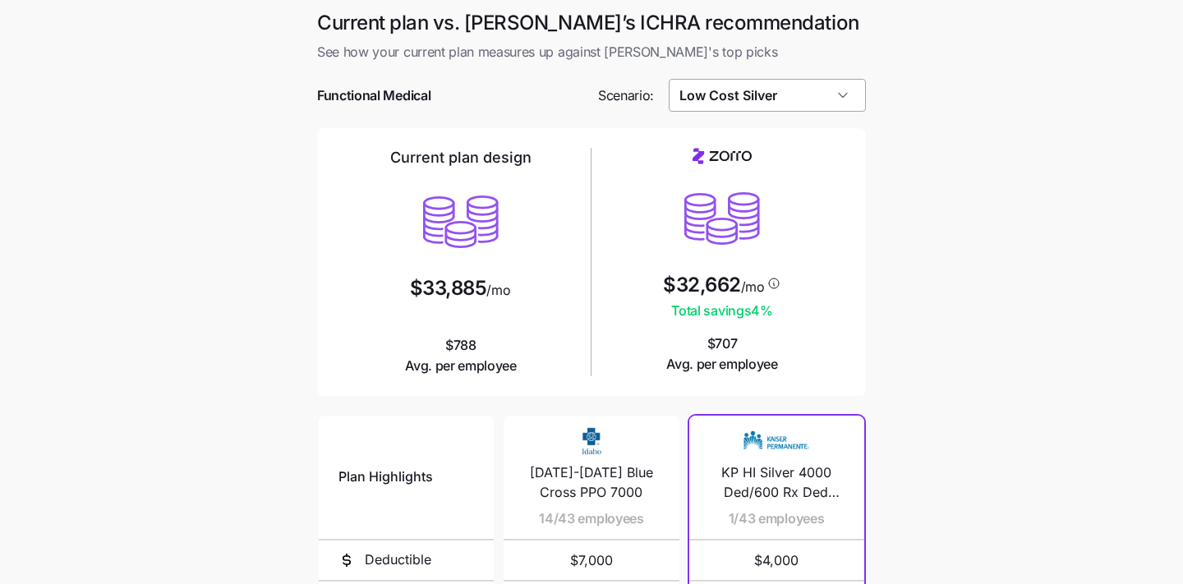
click at [767, 93] on input "Low Cost Silver" at bounding box center [768, 95] width 198 height 33
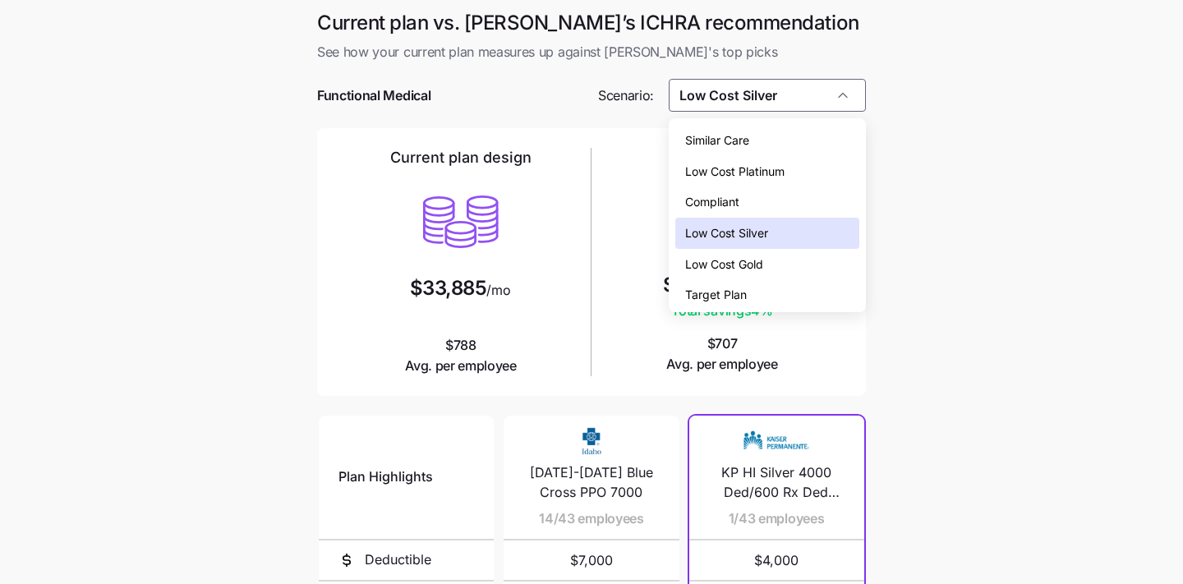
click at [777, 200] on div "Compliant" at bounding box center [767, 202] width 185 height 31
type input "Compliant"
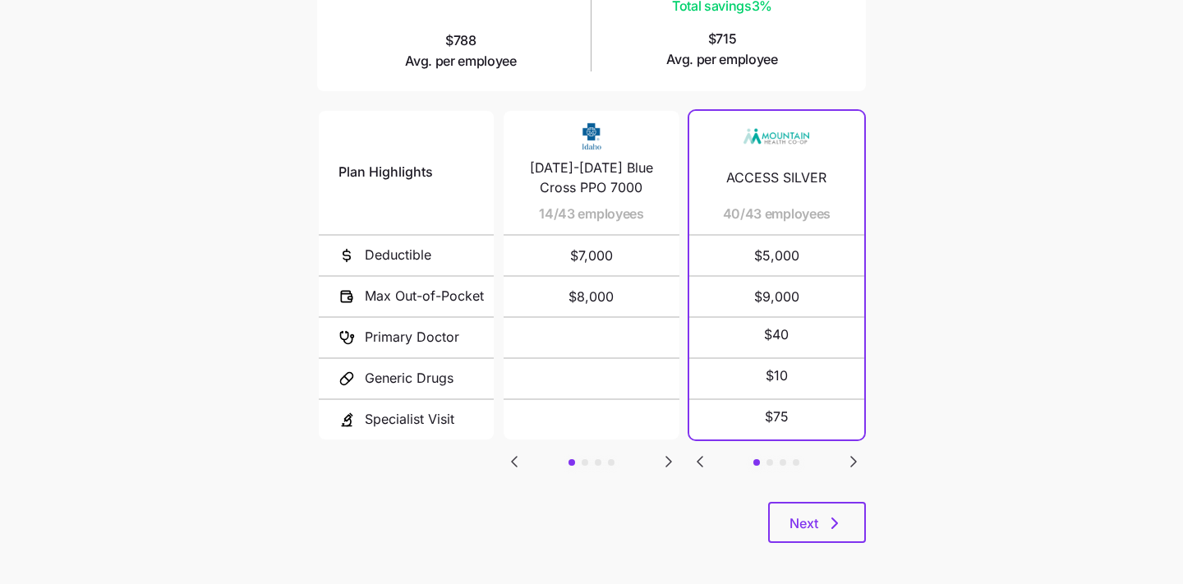
scroll to position [308, 0]
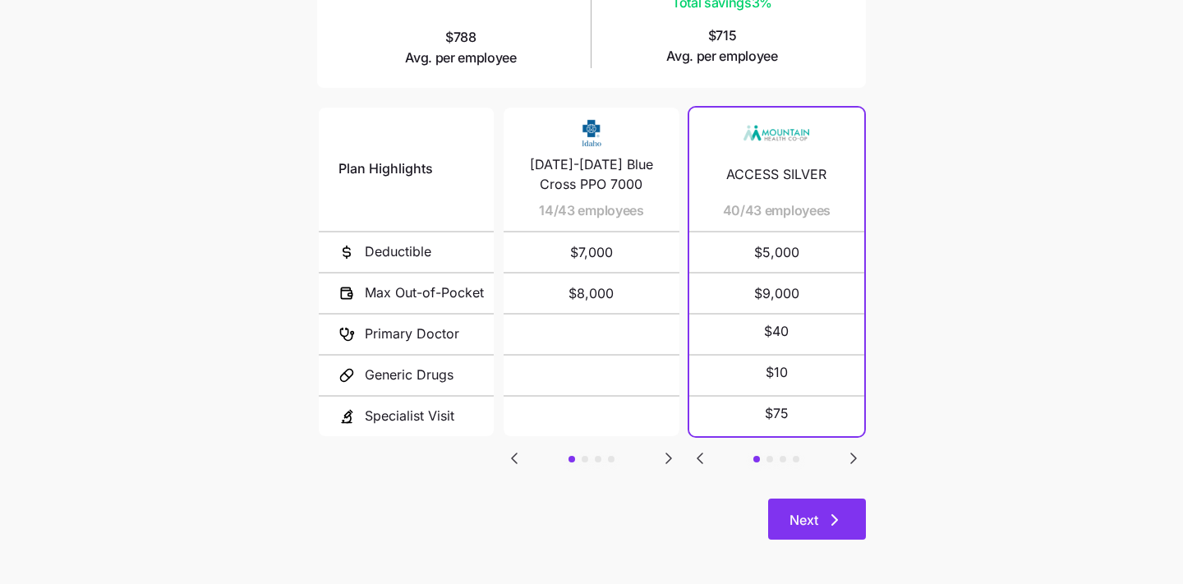
click at [803, 524] on span "Next" at bounding box center [804, 520] width 29 height 20
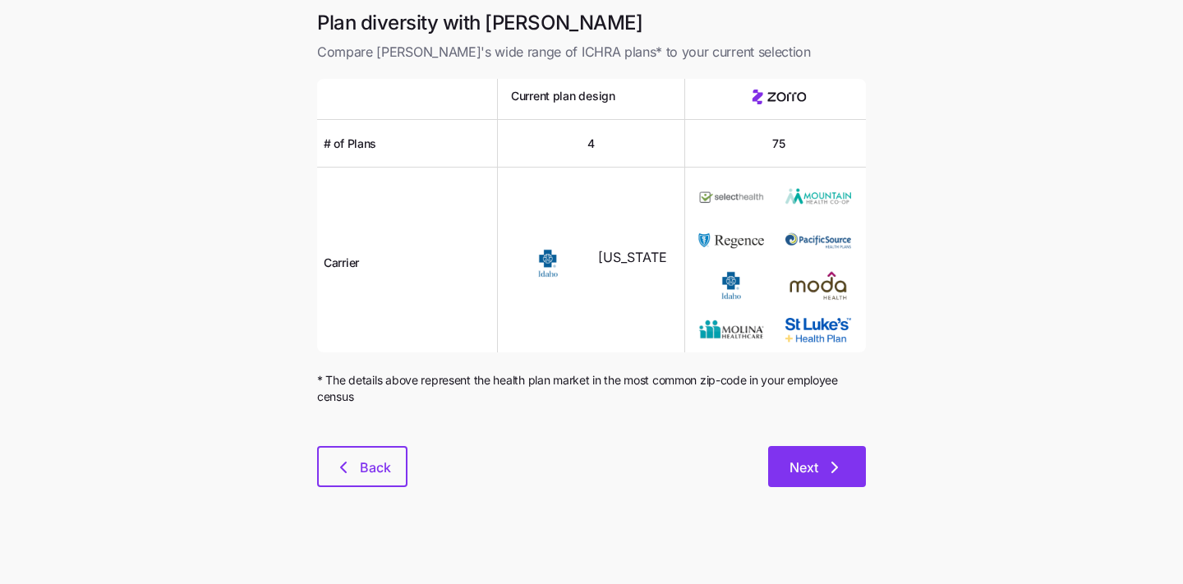
click at [801, 458] on span "Next" at bounding box center [804, 468] width 29 height 20
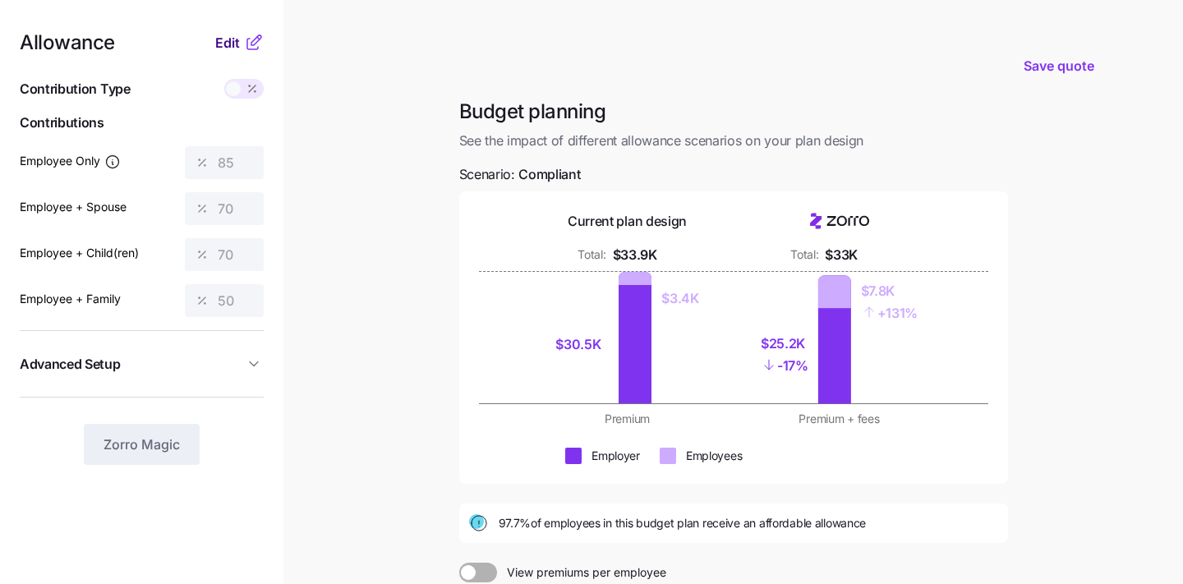
click at [230, 36] on span "Edit" at bounding box center [227, 43] width 25 height 20
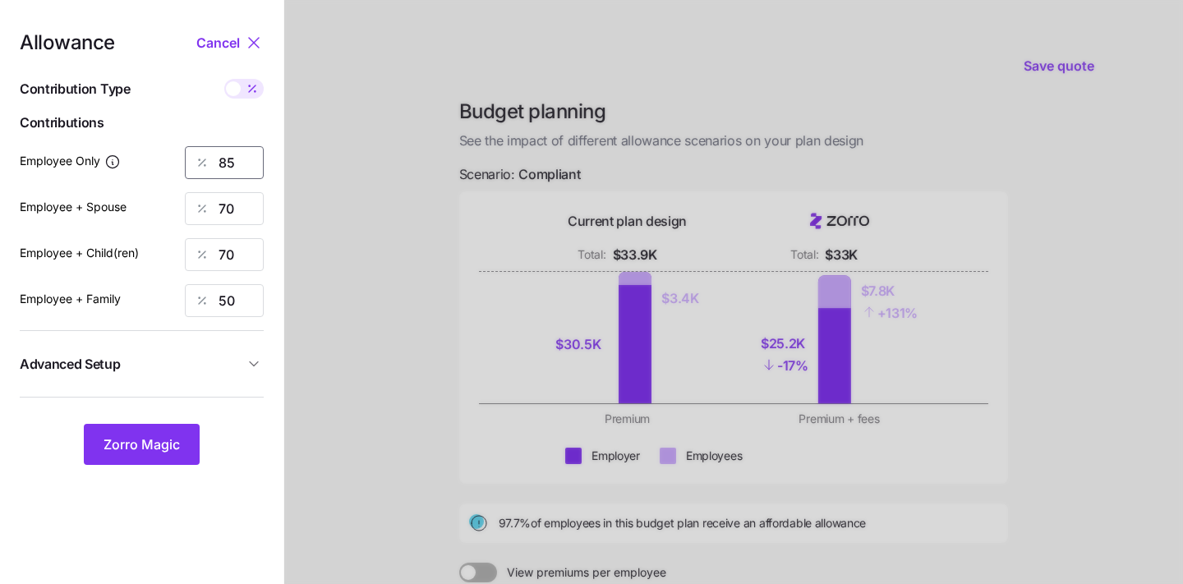
click at [232, 165] on input "85" at bounding box center [224, 162] width 79 height 33
type input "90"
click at [220, 205] on input "70" at bounding box center [224, 208] width 79 height 33
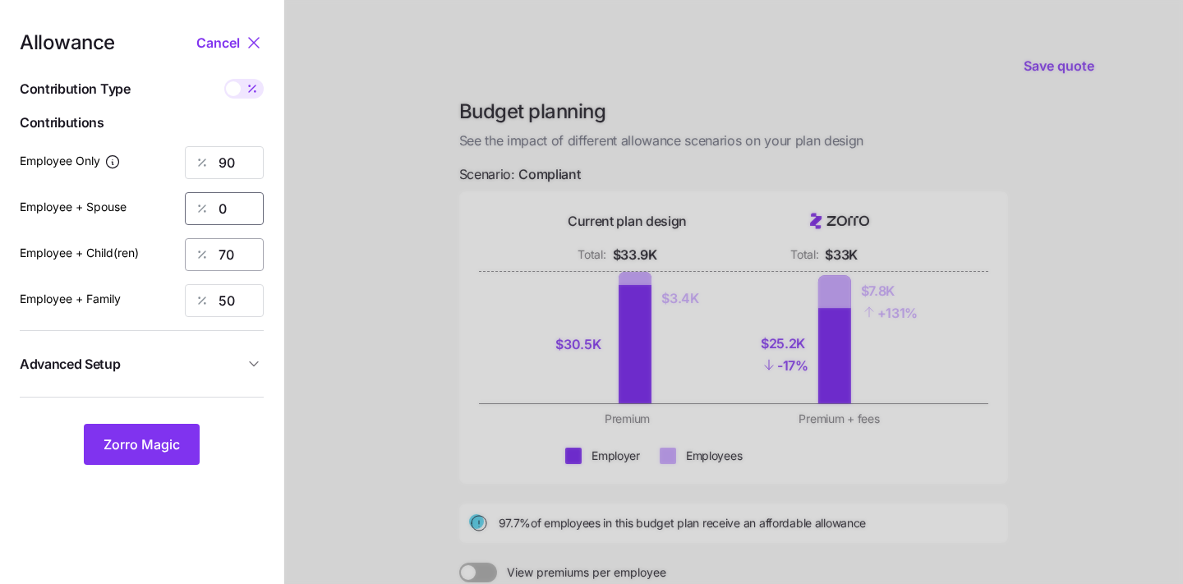
type input "0"
click at [229, 254] on input "70" at bounding box center [224, 254] width 79 height 33
click at [223, 253] on input "70" at bounding box center [224, 254] width 79 height 33
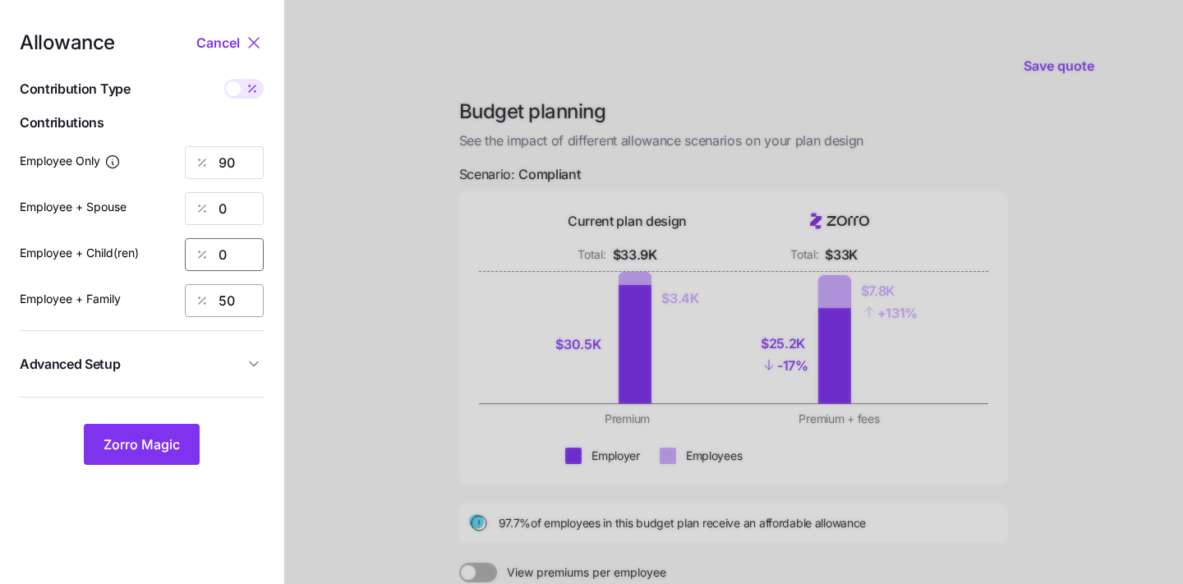
type input "0"
click at [226, 295] on input "50" at bounding box center [224, 300] width 79 height 33
type input "0"
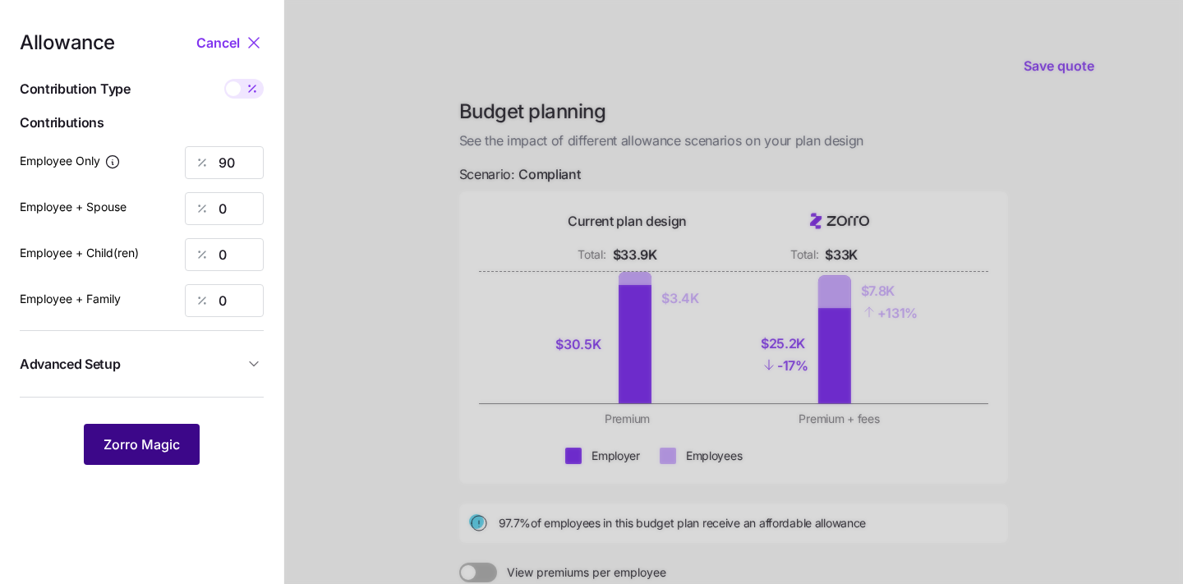
click at [119, 454] on span "Zorro Magic" at bounding box center [142, 445] width 76 height 20
